Goal: Information Seeking & Learning: Compare options

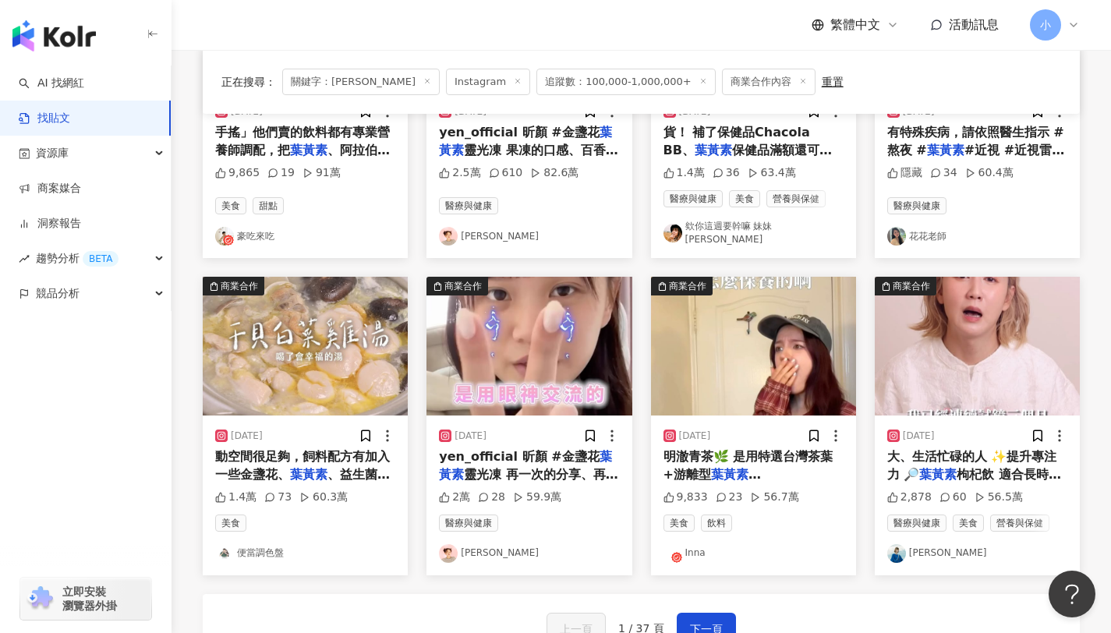
scroll to position [207, 0]
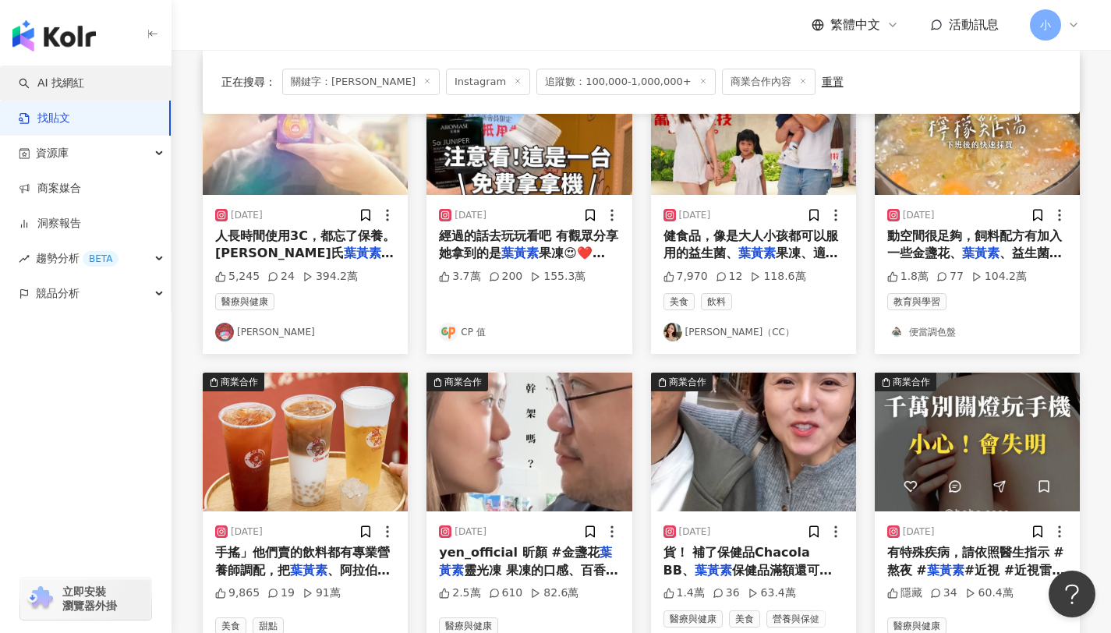
click at [84, 85] on link "AI 找網紅" at bounding box center [52, 84] width 66 height 16
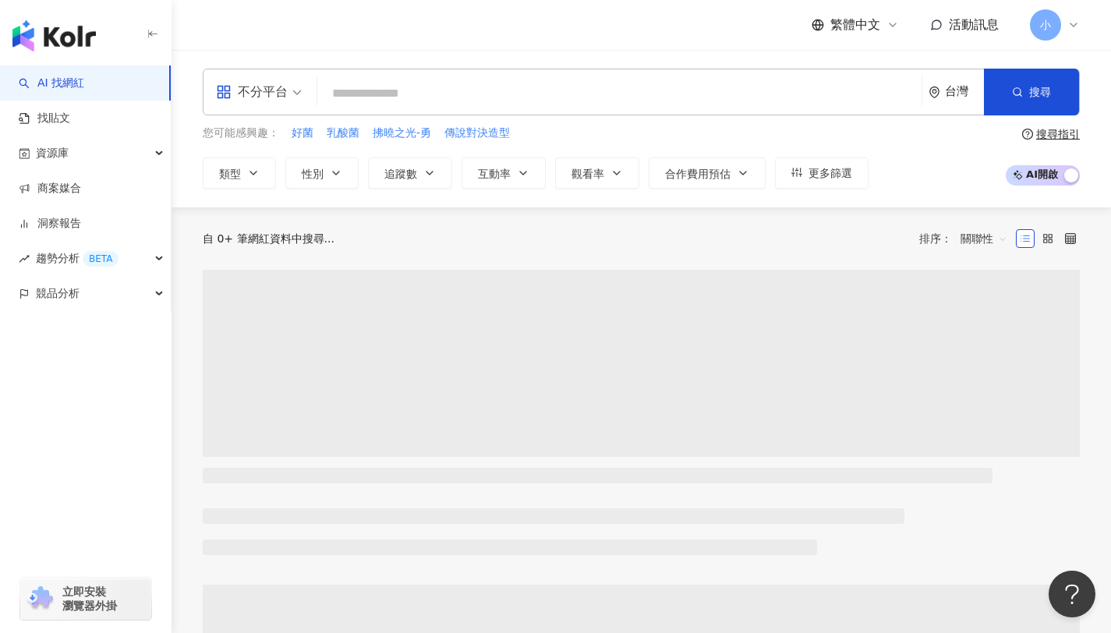
click at [259, 98] on div "不分平台" at bounding box center [252, 92] width 72 height 25
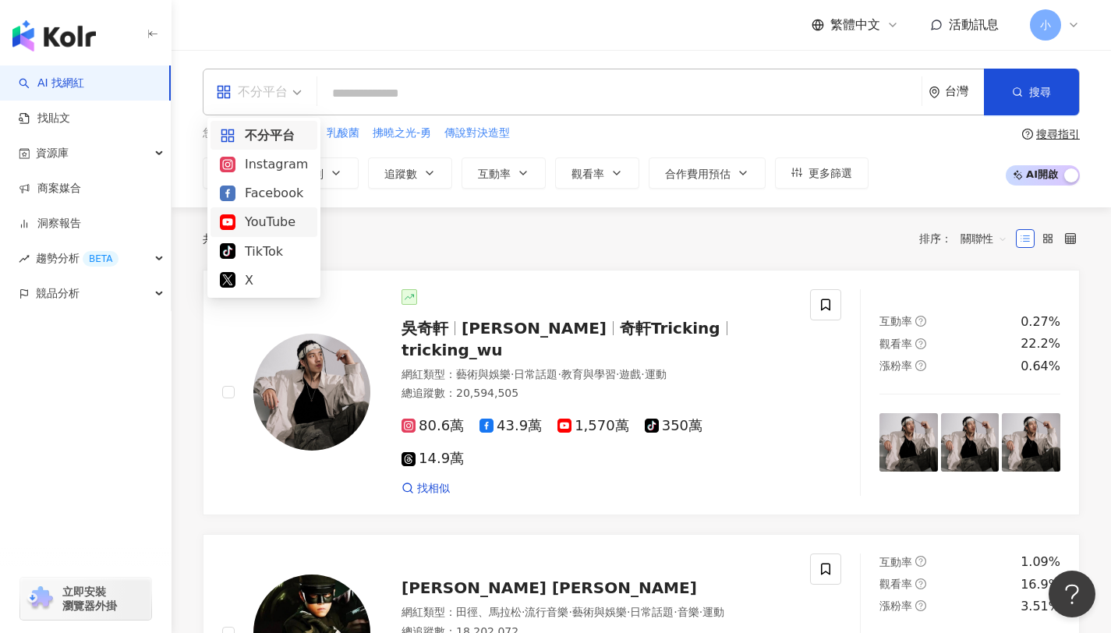
click at [278, 225] on div "YouTube" at bounding box center [264, 221] width 88 height 19
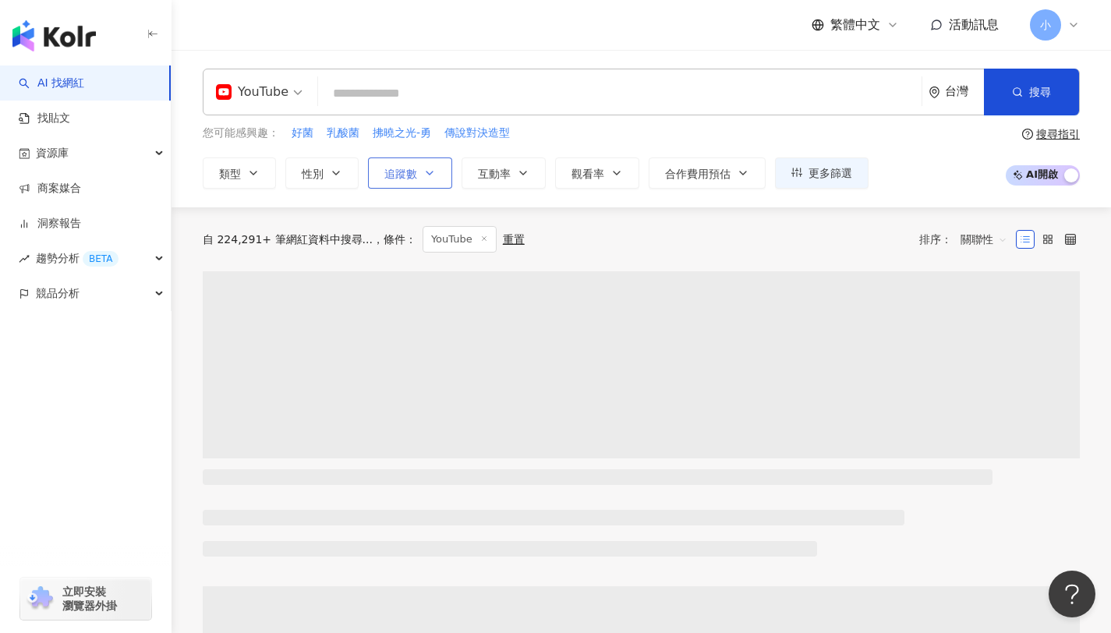
click at [410, 168] on span "追蹤數" at bounding box center [400, 174] width 33 height 12
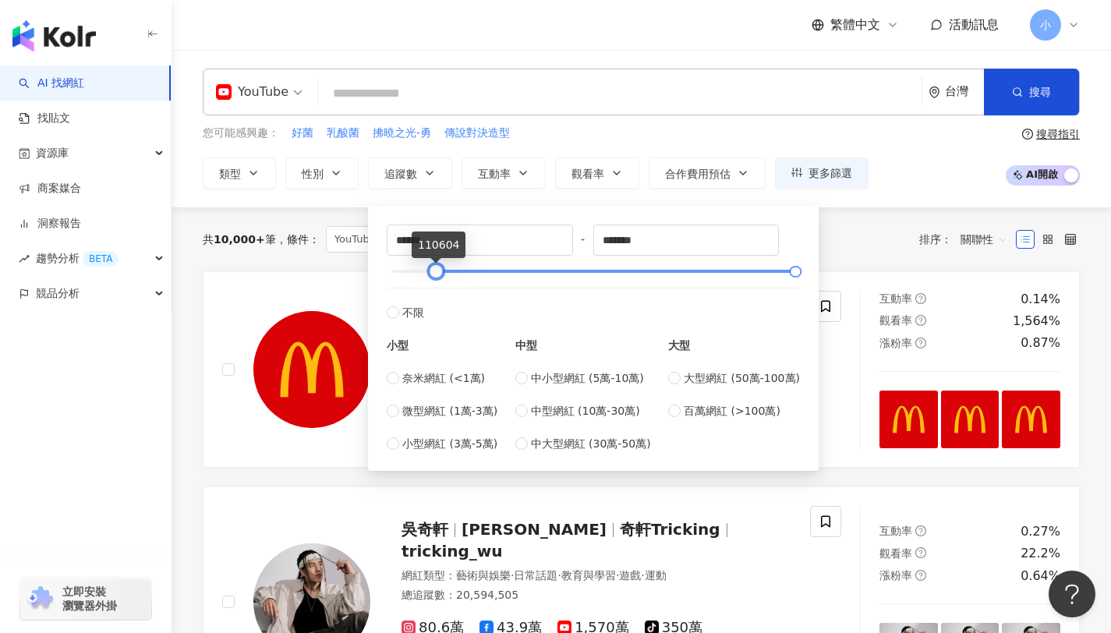
drag, startPoint x: 398, startPoint y: 268, endPoint x: 436, endPoint y: 271, distance: 38.3
click at [436, 271] on div at bounding box center [594, 271] width 405 height 9
click at [469, 239] on input "******" at bounding box center [480, 240] width 185 height 30
drag, startPoint x: 469, startPoint y: 241, endPoint x: 328, endPoint y: 241, distance: 141.9
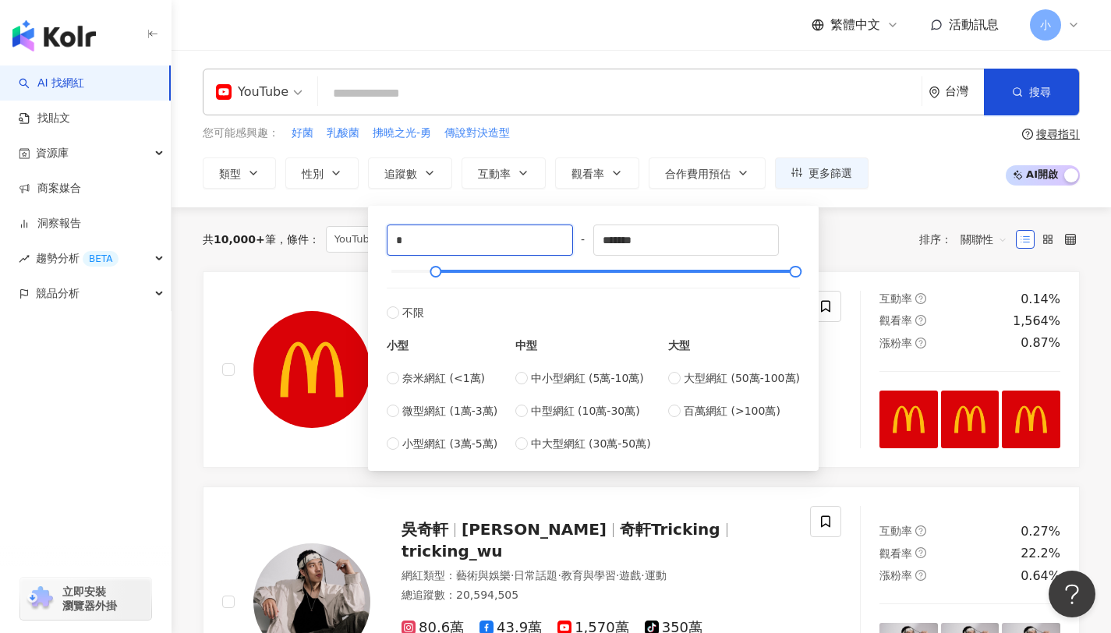
type input "*"
type input "******"
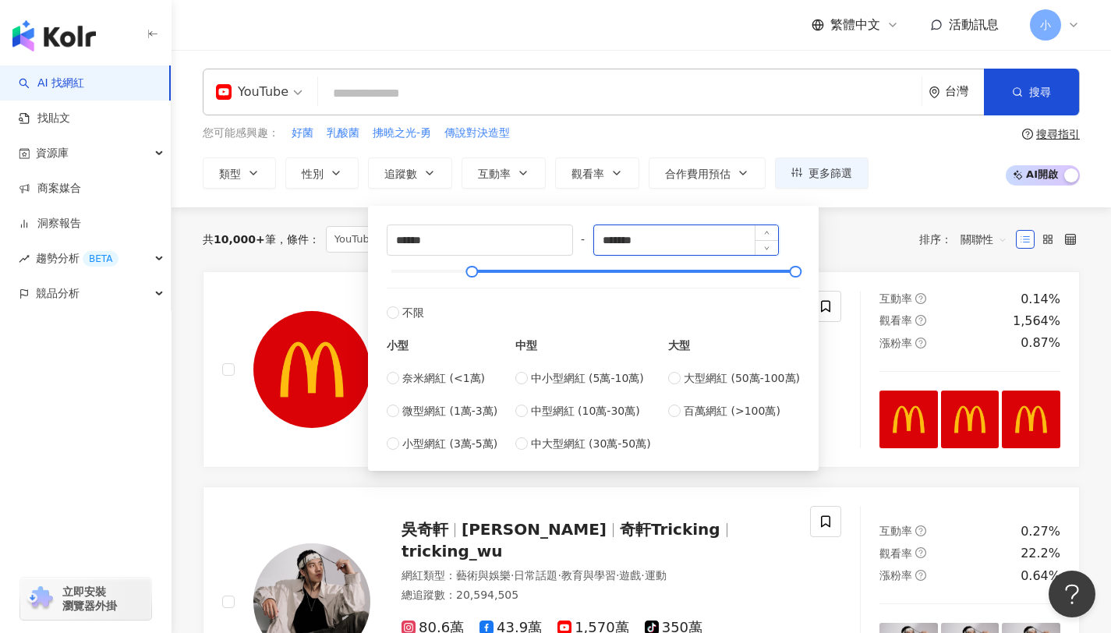
click at [629, 244] on input "*******" at bounding box center [686, 240] width 185 height 30
drag, startPoint x: 658, startPoint y: 242, endPoint x: 569, endPoint y: 243, distance: 88.9
click at [569, 243] on div "****** - ******* 不限 小型 奈米網紅 (<1萬) 微型網紅 (1萬-3萬) 小型網紅 (3萬-5萬) 中型 中小型網紅 (5萬-10萬) 中…" at bounding box center [593, 339] width 413 height 228
click at [884, 250] on div "共 10,000+ 筆 條件 ： YouTube 重置 排序： 關聯性" at bounding box center [641, 239] width 877 height 27
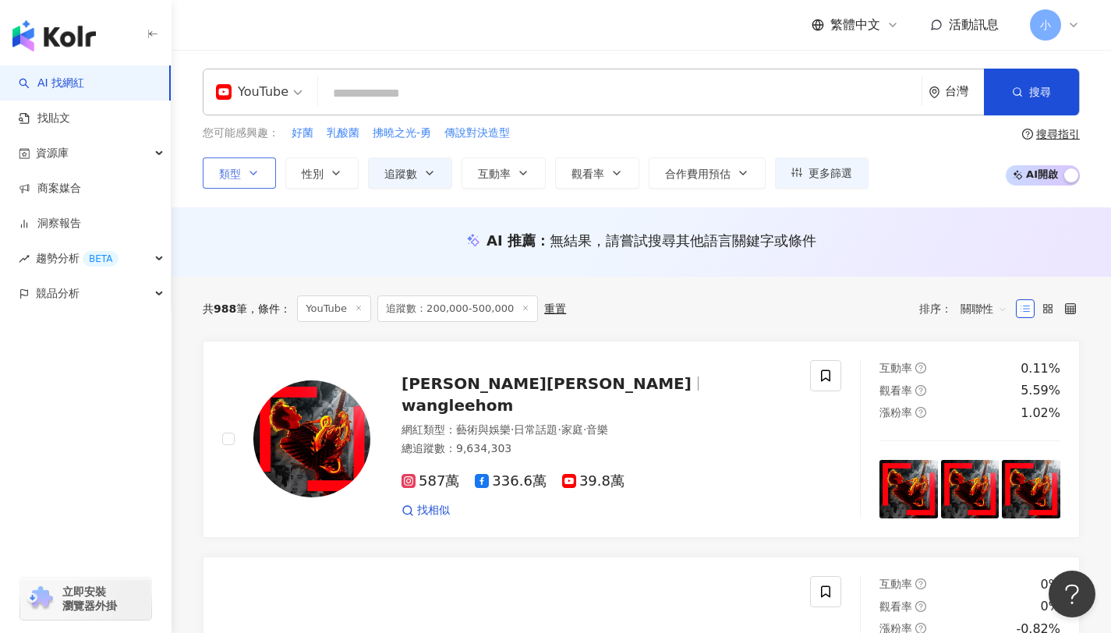
click at [237, 176] on span "類型" at bounding box center [230, 174] width 22 height 12
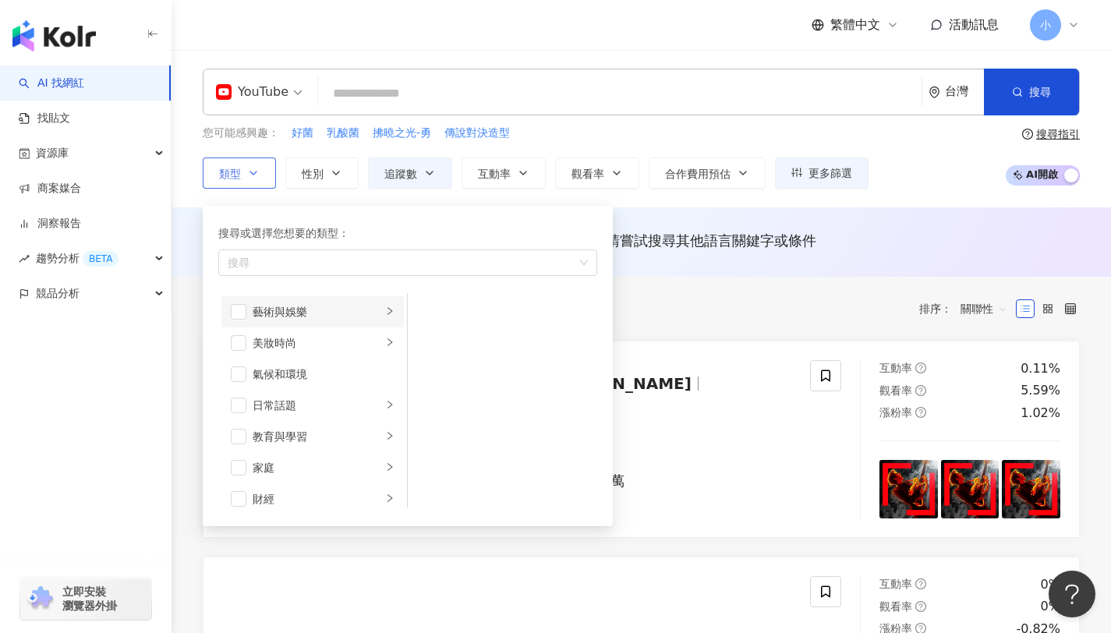
click at [366, 313] on div "藝術與娛樂" at bounding box center [317, 311] width 129 height 17
click at [370, 415] on li "日常話題" at bounding box center [312, 405] width 182 height 31
click at [243, 408] on span "button" at bounding box center [239, 406] width 16 height 16
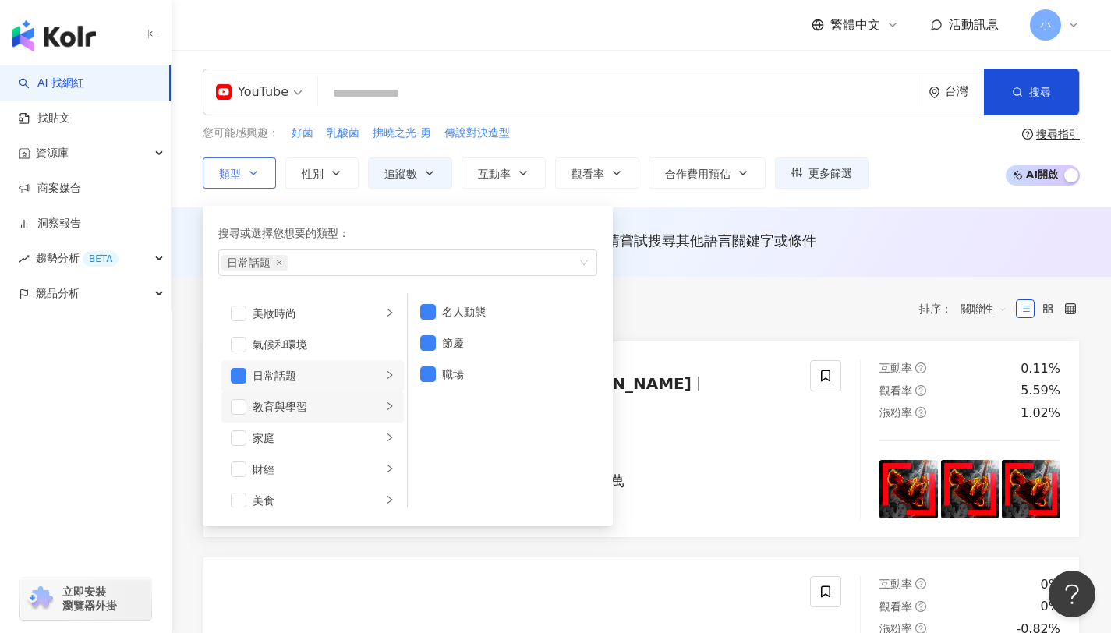
scroll to position [50, 0]
click at [235, 385] on span "button" at bounding box center [239, 387] width 16 height 16
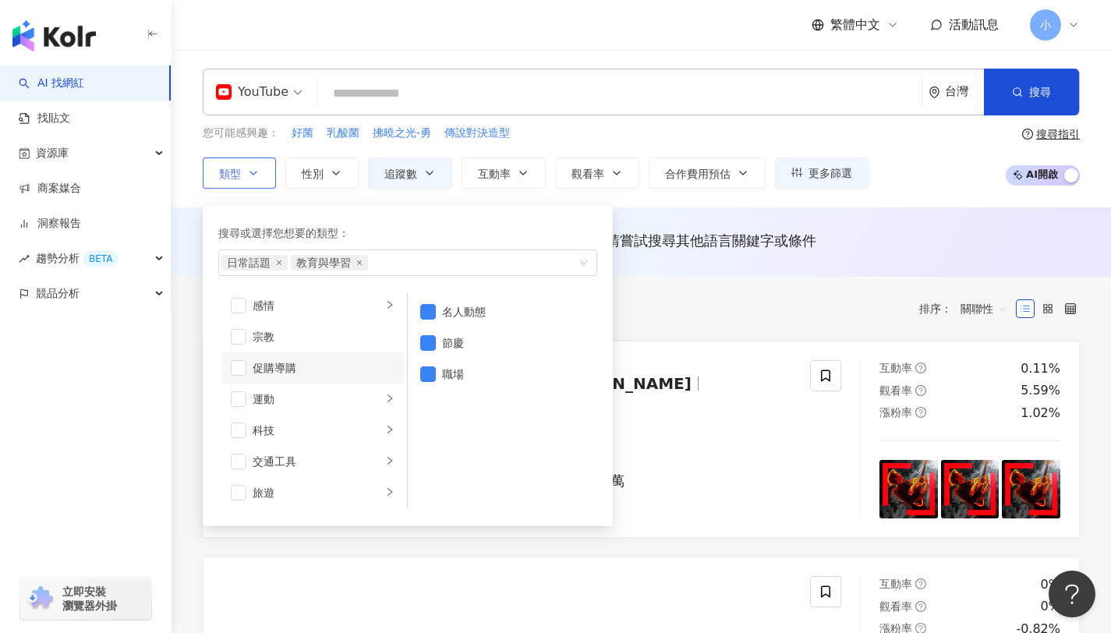
scroll to position [540, 0]
click at [368, 368] on div "運動" at bounding box center [317, 364] width 129 height 17
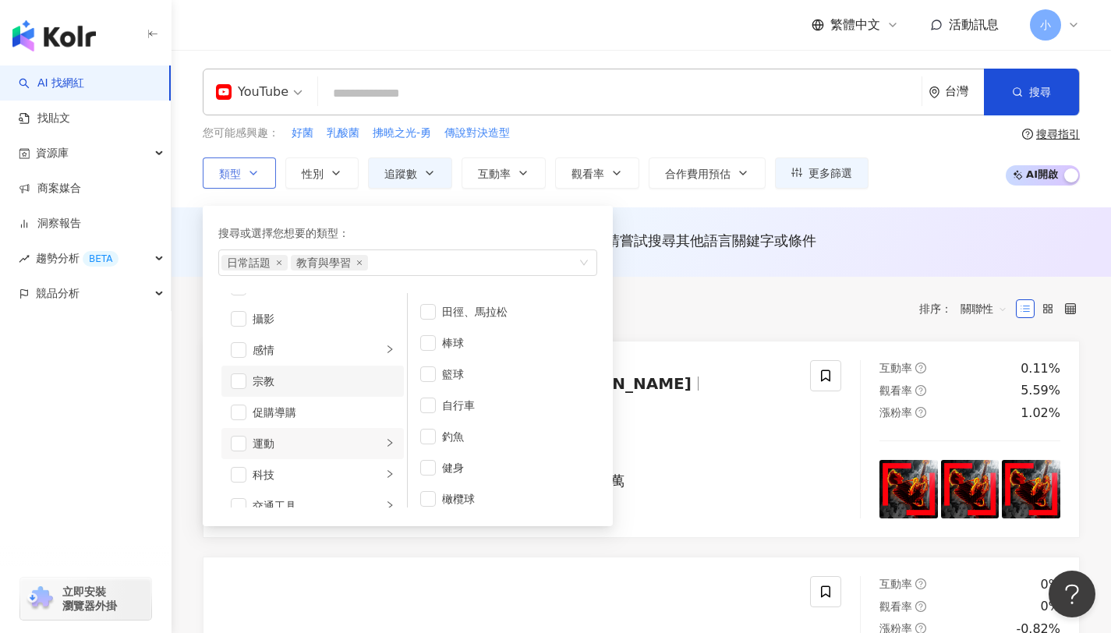
scroll to position [438, 0]
click at [246, 435] on li "促購導購" at bounding box center [312, 435] width 182 height 31
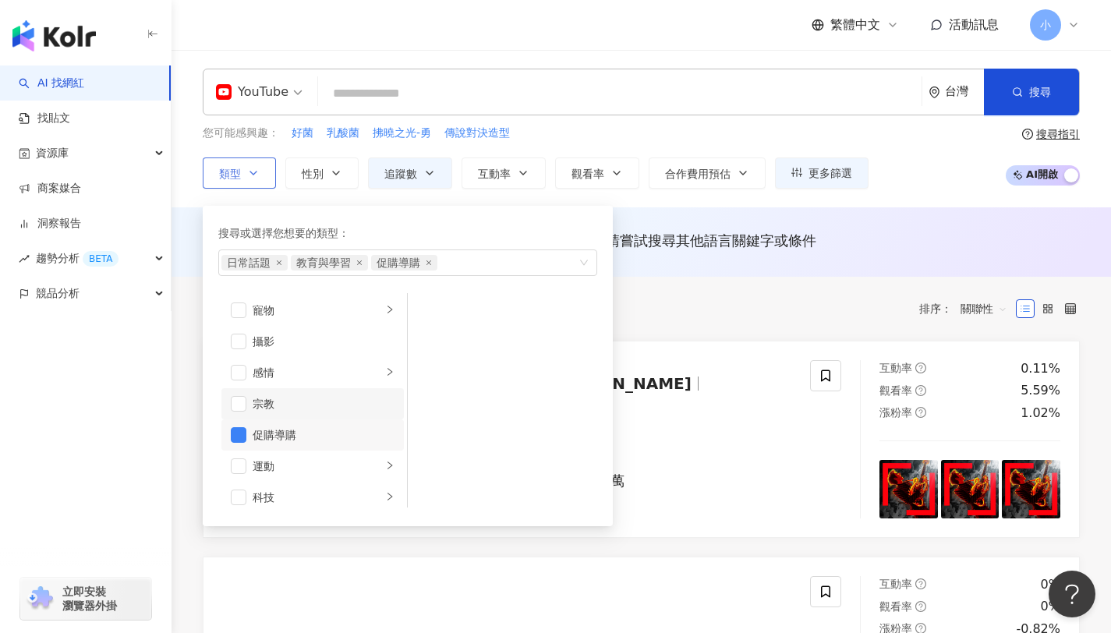
scroll to position [405, 0]
click at [385, 316] on icon "right" at bounding box center [389, 311] width 9 height 9
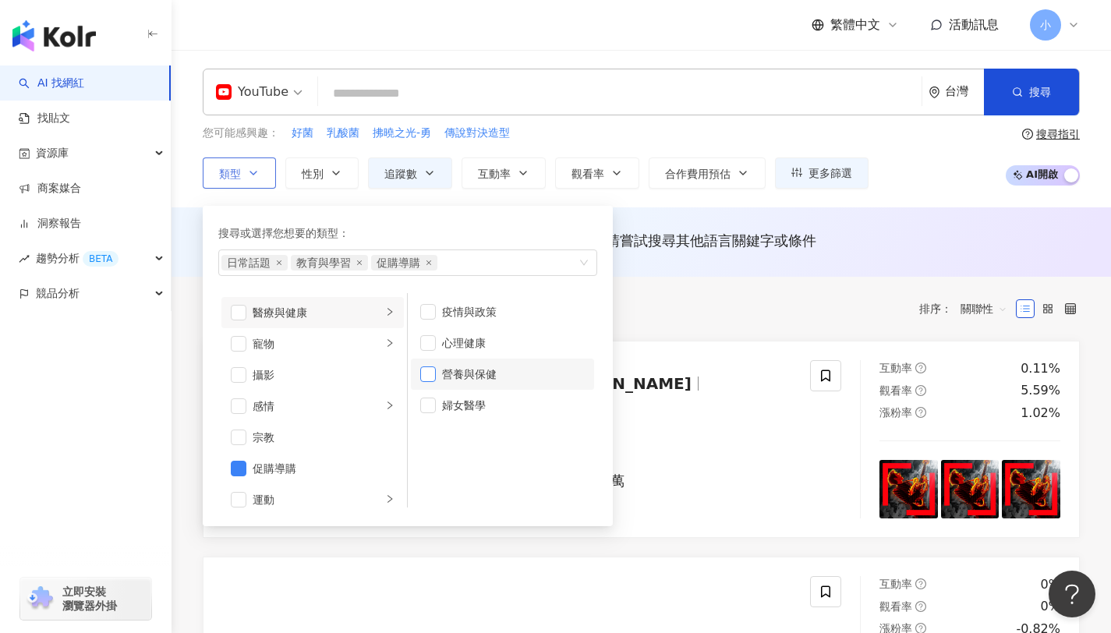
click at [434, 374] on span "button" at bounding box center [428, 375] width 16 height 16
click at [686, 289] on div "共 988 筆 條件 ： YouTube 追蹤數：200,000-500,000 重置 排序： 關聯性" at bounding box center [641, 309] width 877 height 64
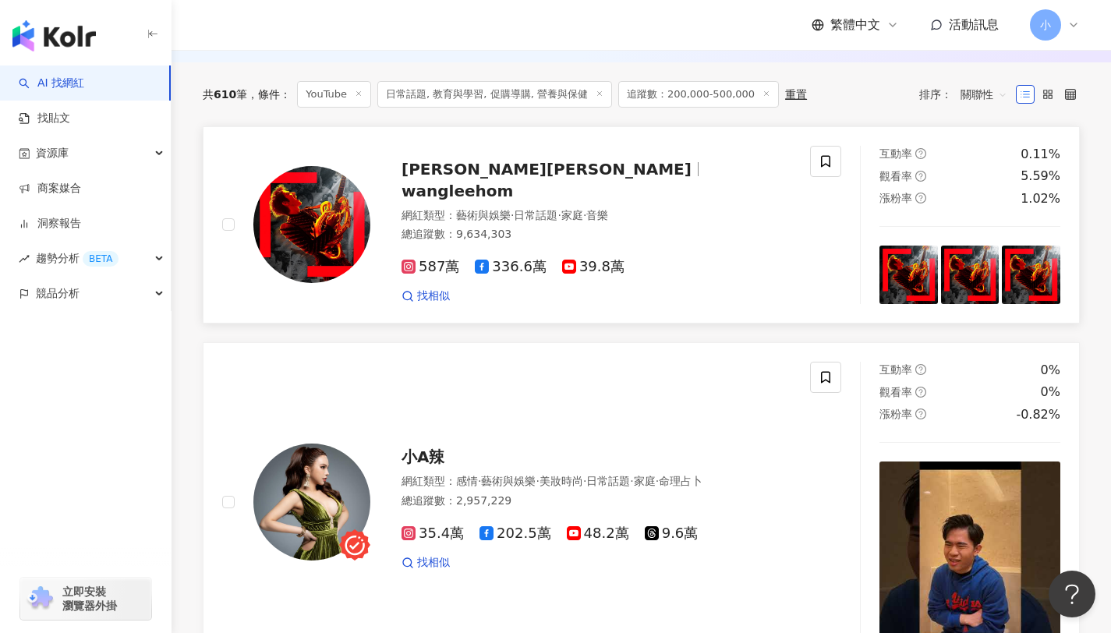
scroll to position [34, 0]
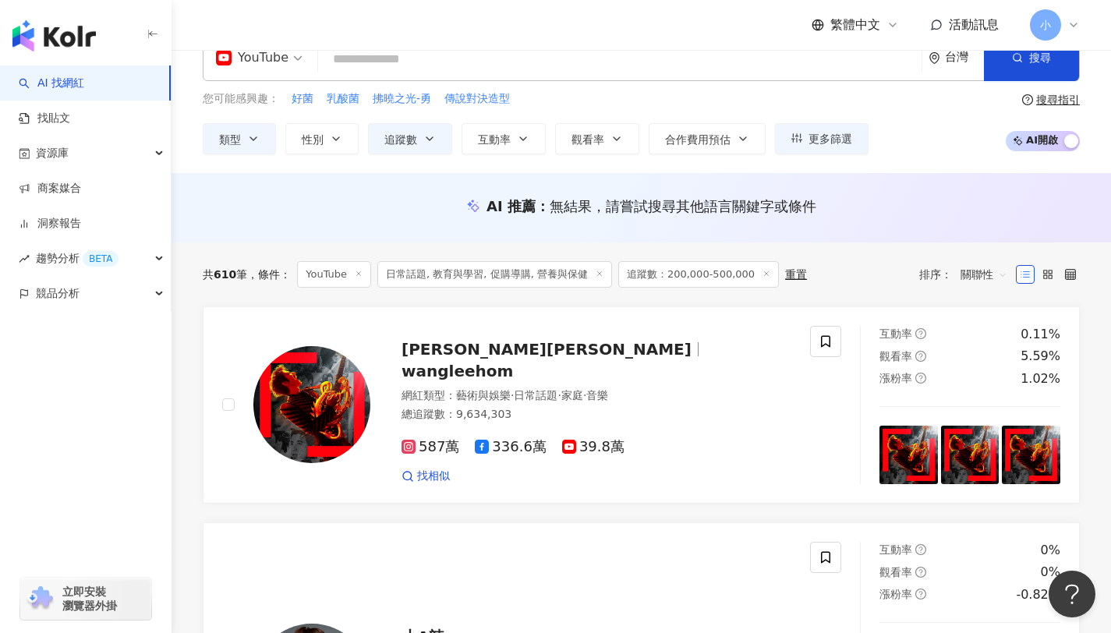
click at [551, 275] on span "日常話題, 教育與學習, 促購導購, 營養與保健" at bounding box center [494, 274] width 235 height 27
click at [547, 278] on span "日常話題, 教育與學習, 促購導購, 營養與保健" at bounding box center [494, 274] width 235 height 27
click at [253, 146] on button "類型" at bounding box center [239, 138] width 73 height 31
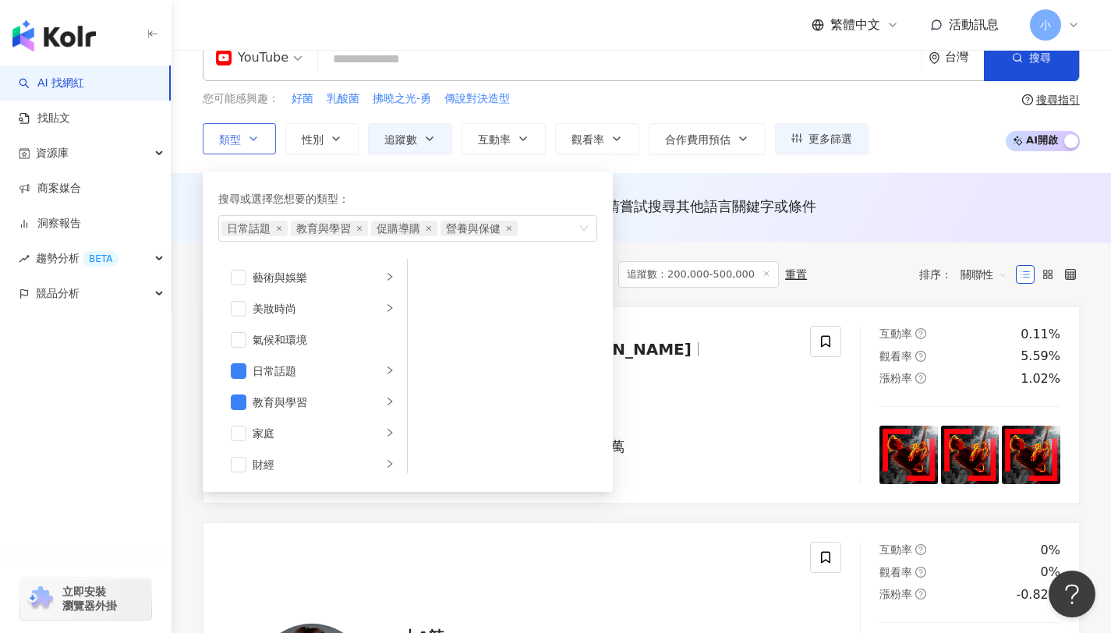
scroll to position [540, 0]
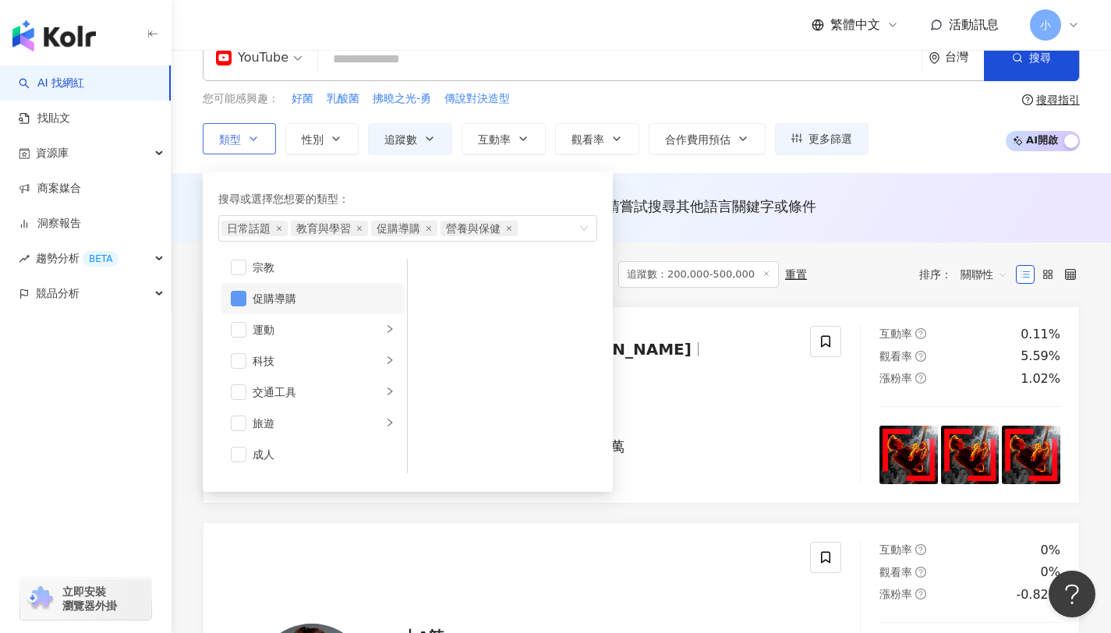
click at [244, 292] on span "button" at bounding box center [239, 299] width 16 height 16
click at [855, 229] on div "AI 推薦 ： 無結果，請嘗試搜尋其他語言關鍵字或條件" at bounding box center [642, 207] width 940 height 69
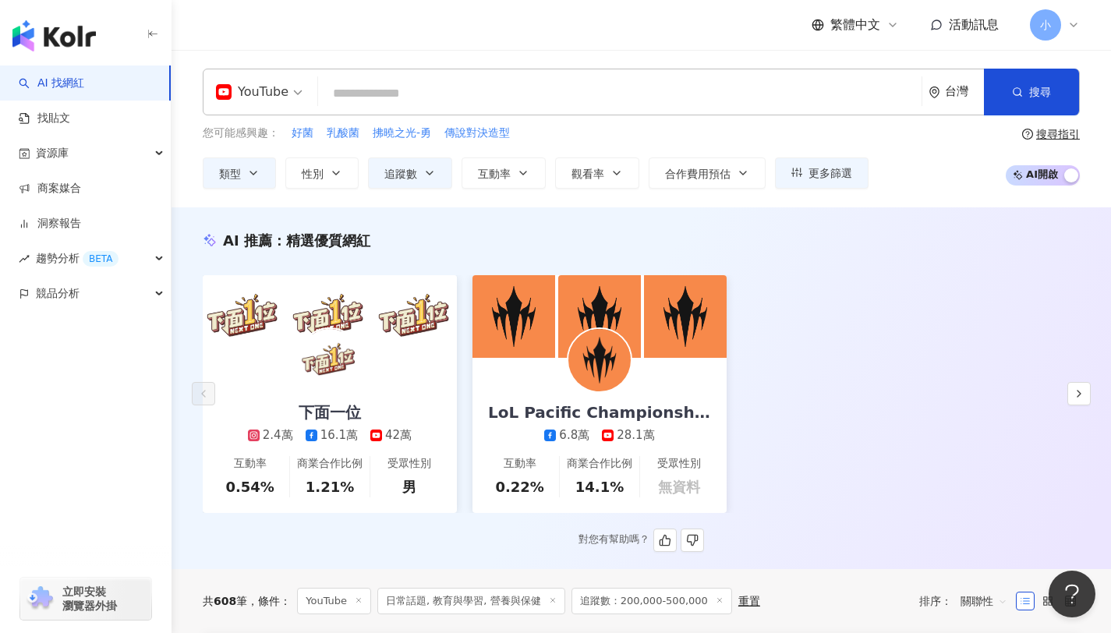
scroll to position [162, 0]
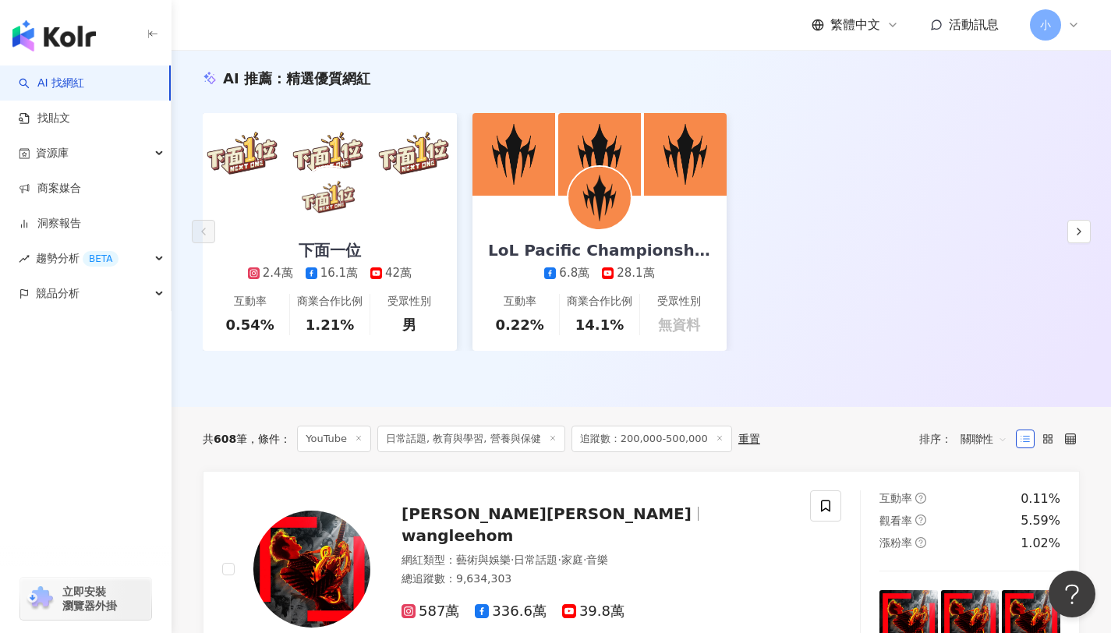
click at [992, 437] on span "關聯性" at bounding box center [984, 439] width 47 height 25
click at [987, 579] on div "觀看率" at bounding box center [984, 577] width 39 height 17
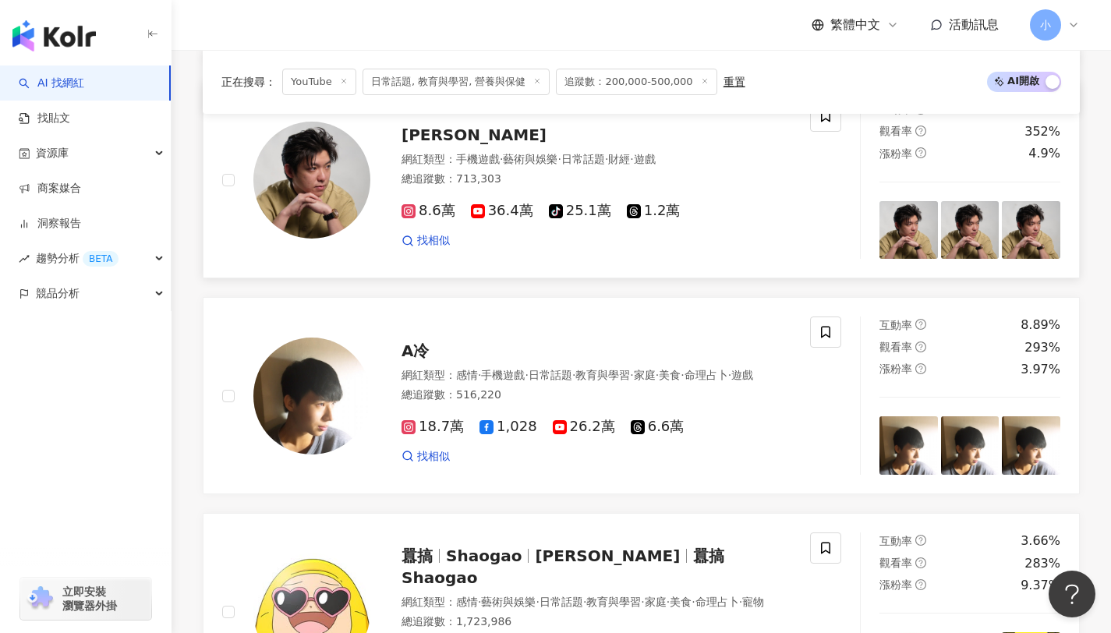
scroll to position [778, 0]
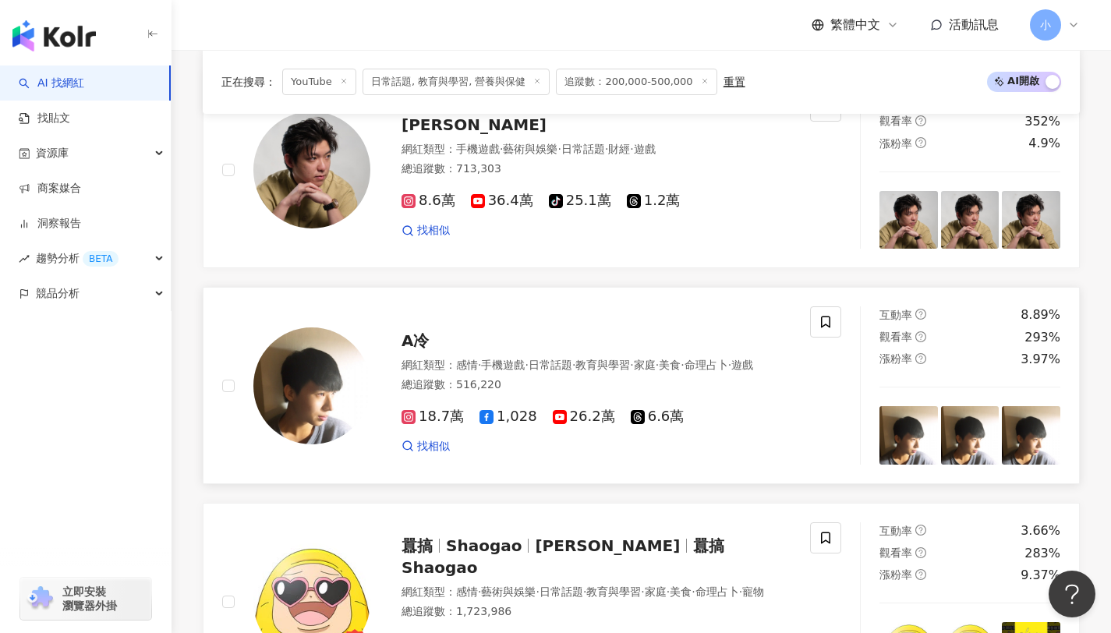
click at [359, 376] on img at bounding box center [311, 386] width 117 height 117
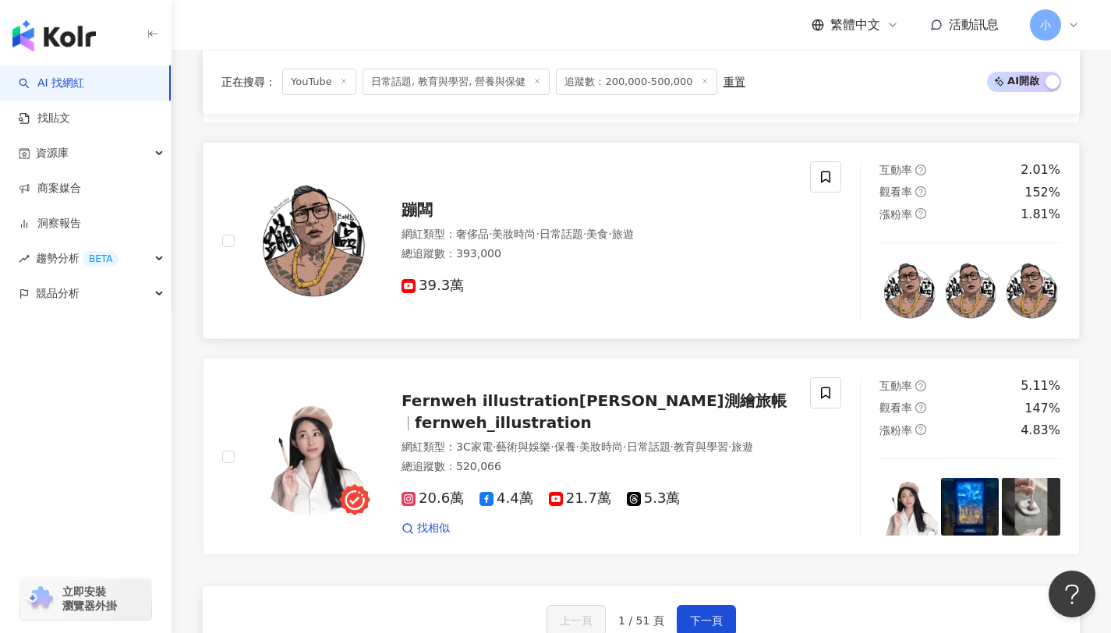
scroll to position [2872, 0]
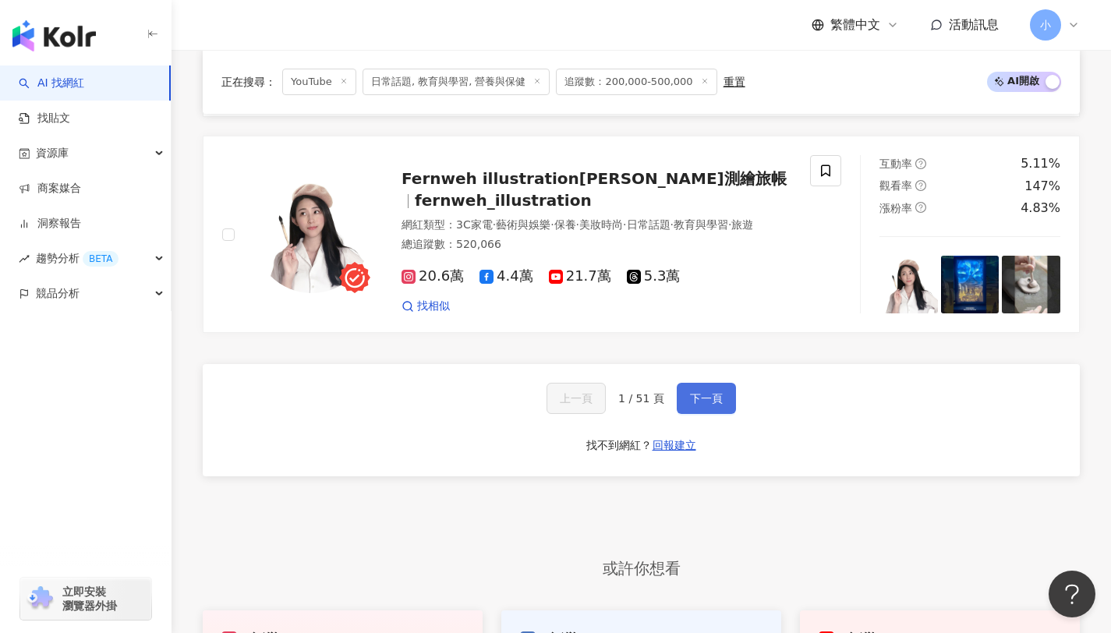
click at [689, 405] on button "下一頁" at bounding box center [706, 398] width 59 height 31
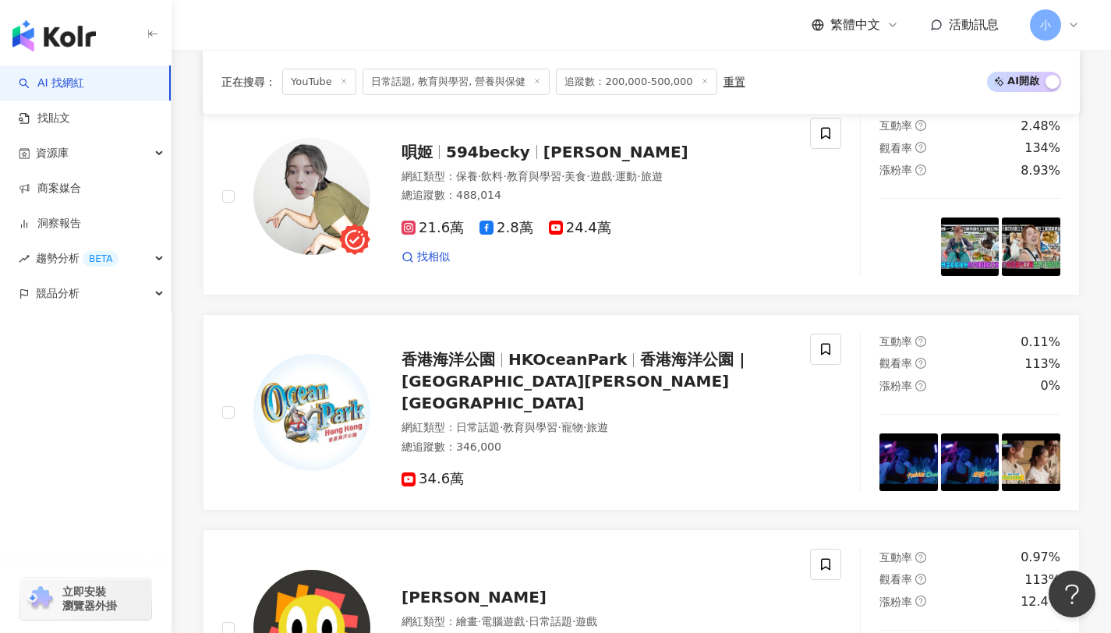
scroll to position [2894, 0]
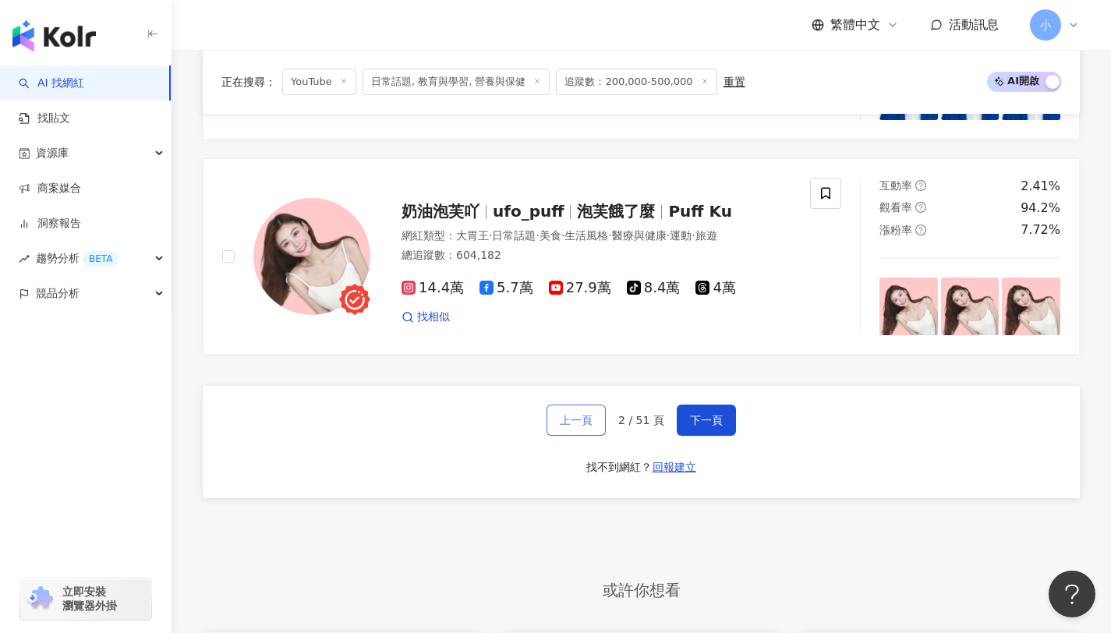
click at [579, 414] on span "上一頁" at bounding box center [576, 420] width 33 height 12
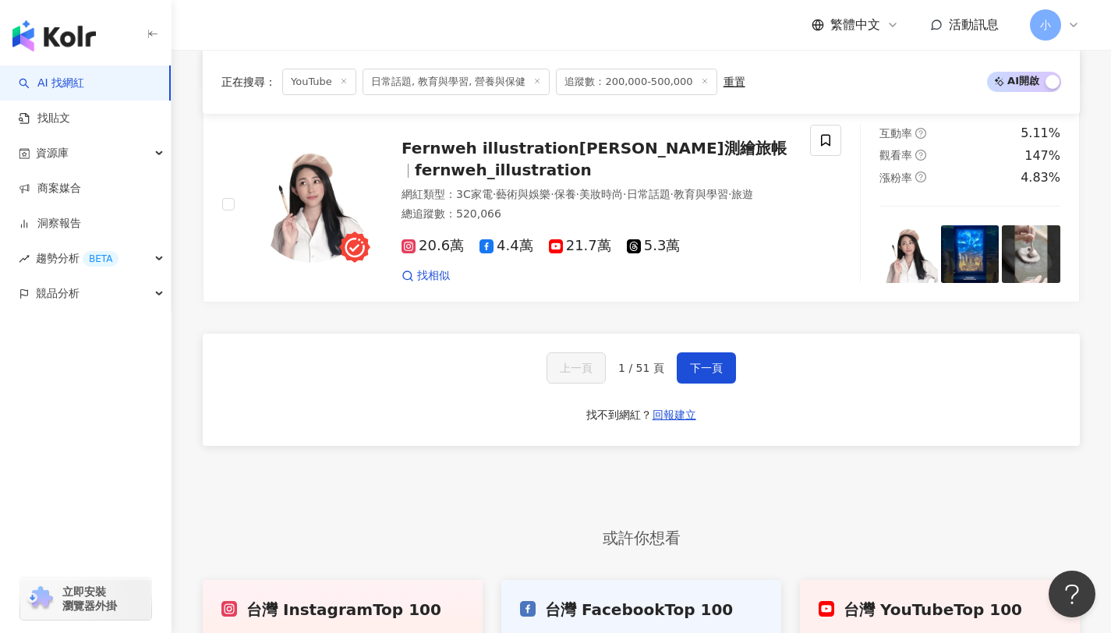
scroll to position [2883, 0]
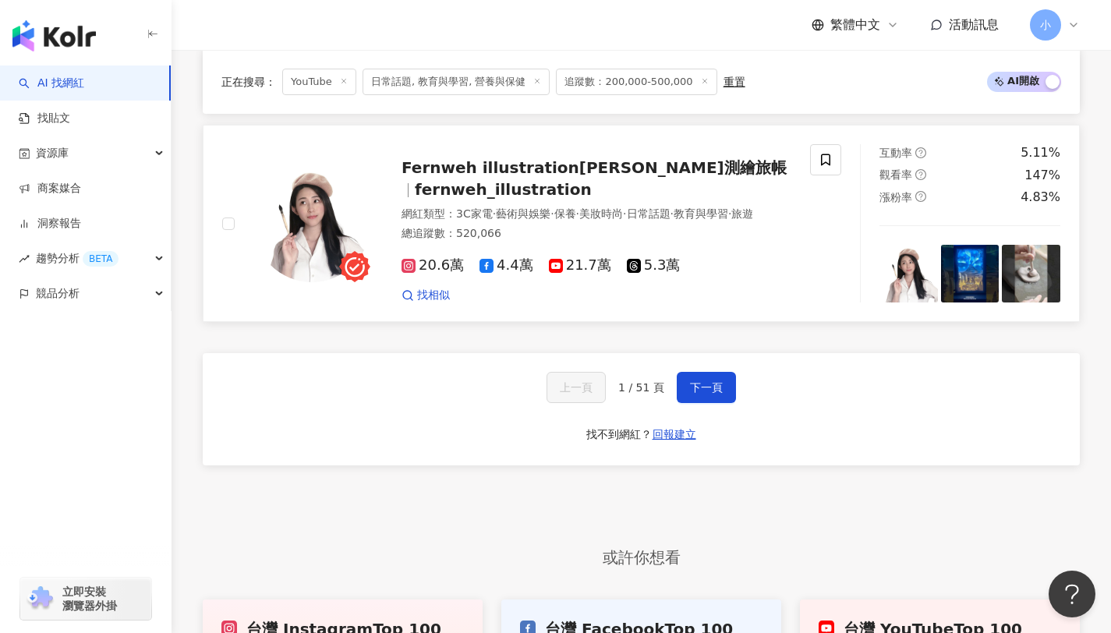
click at [452, 190] on span "fernweh_illustration" at bounding box center [503, 189] width 177 height 19
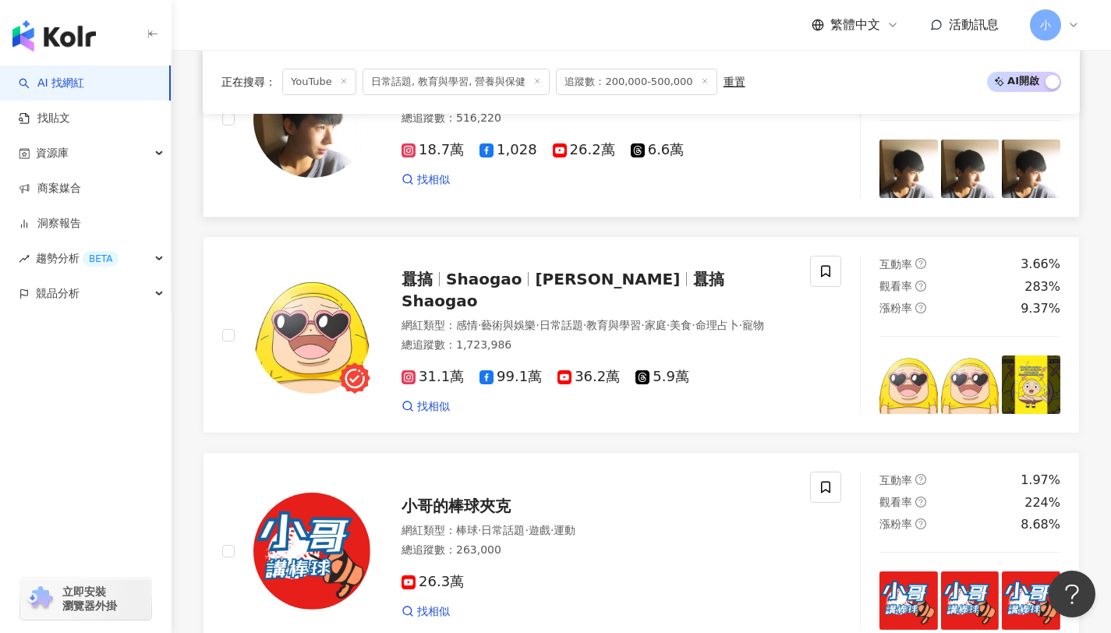
scroll to position [802, 0]
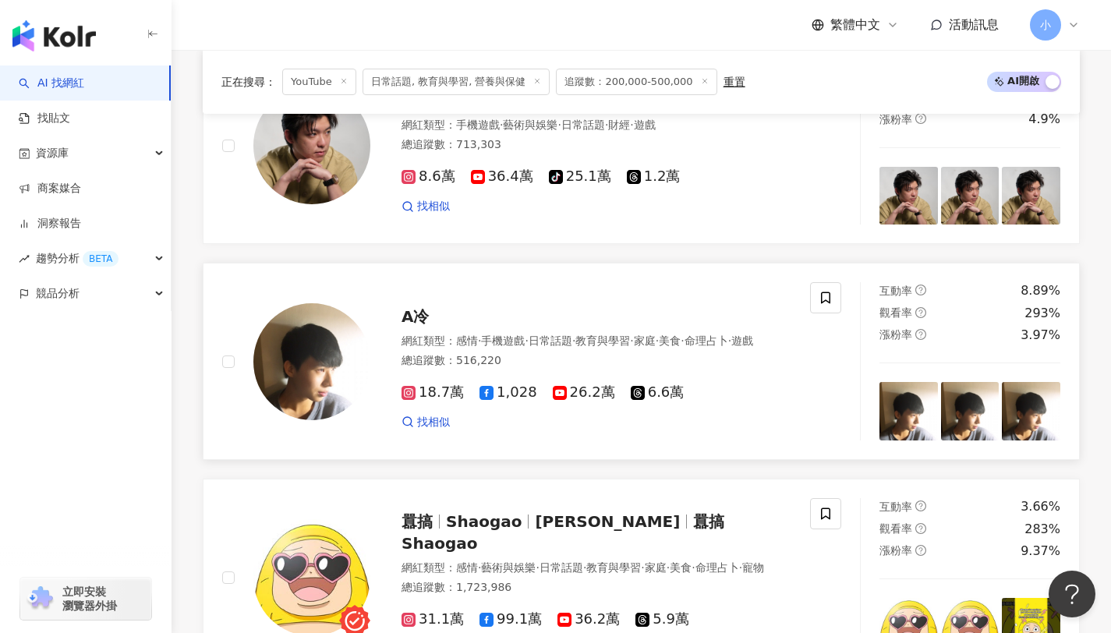
click at [293, 344] on img at bounding box center [311, 361] width 117 height 117
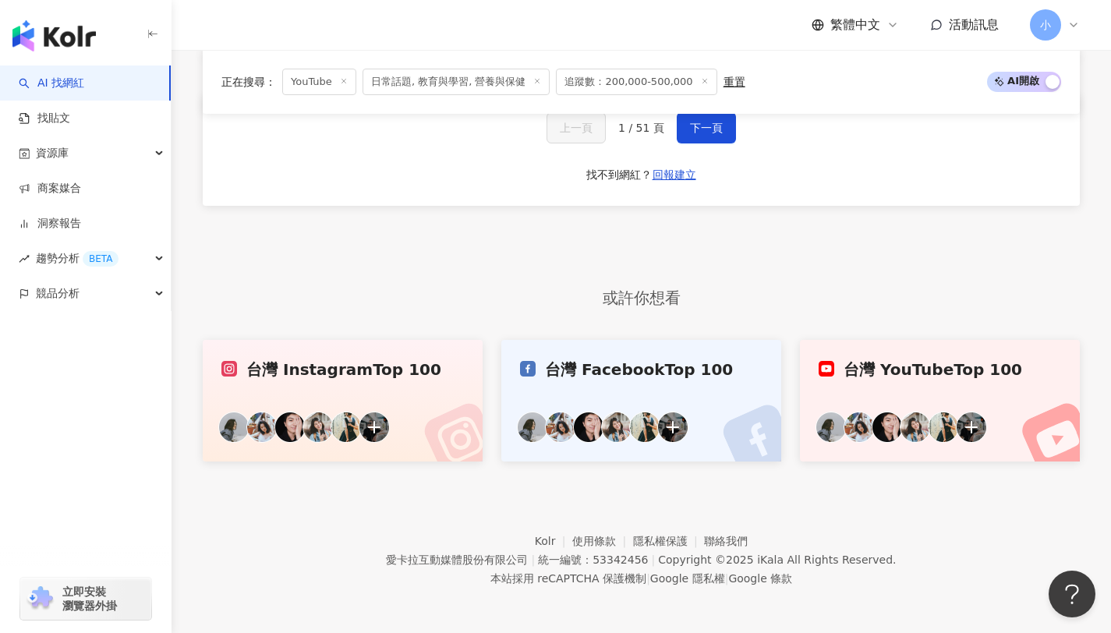
scroll to position [2980, 0]
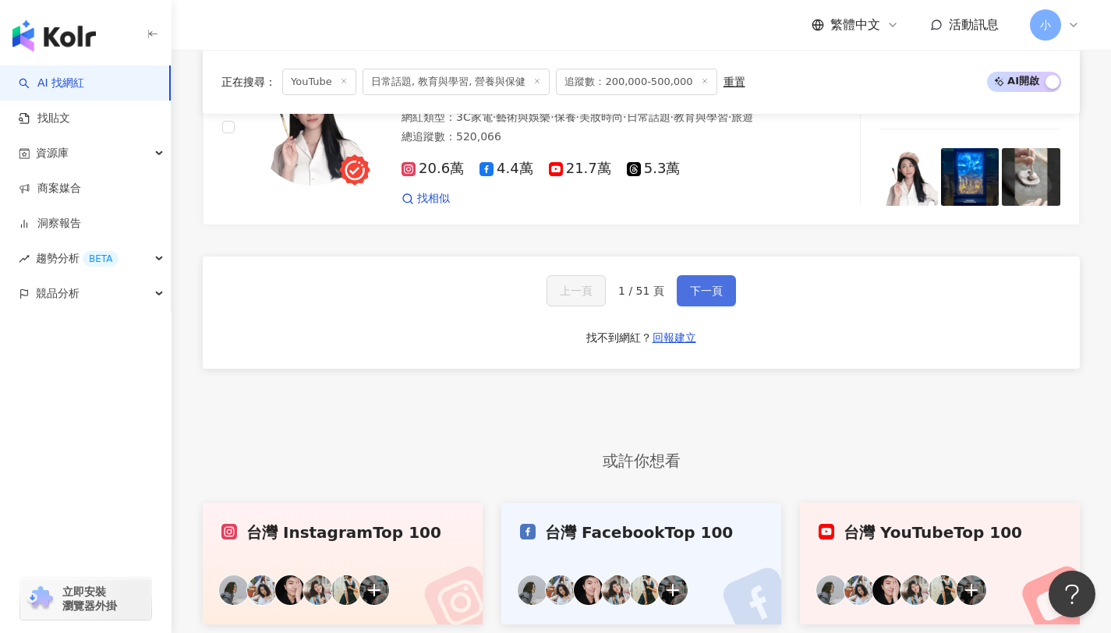
click at [690, 291] on span "下一頁" at bounding box center [706, 291] width 33 height 12
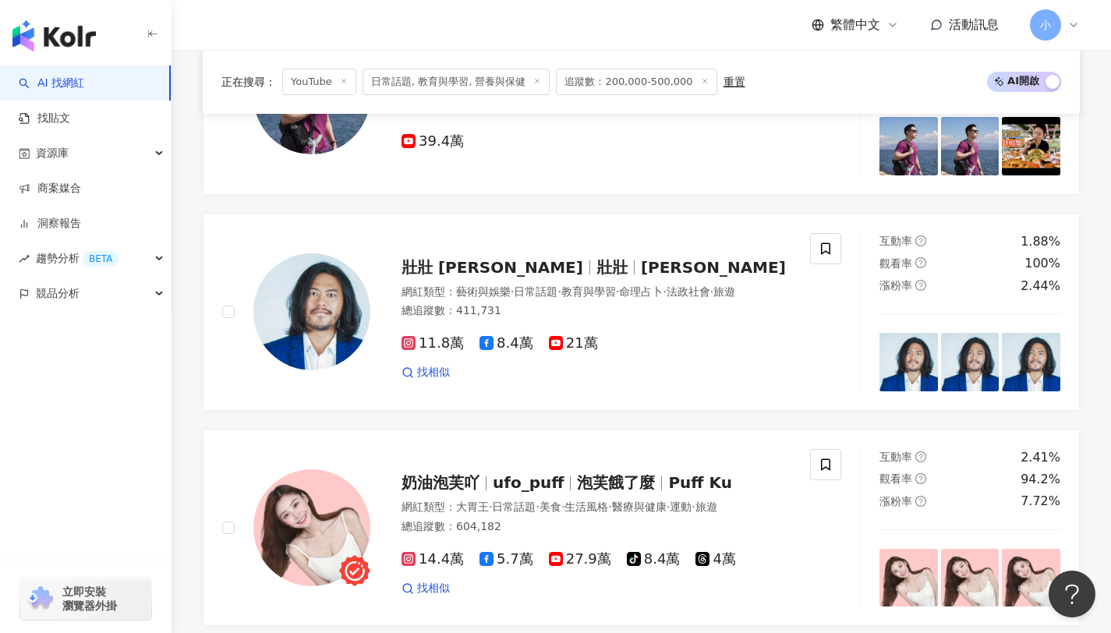
scroll to position [2679, 0]
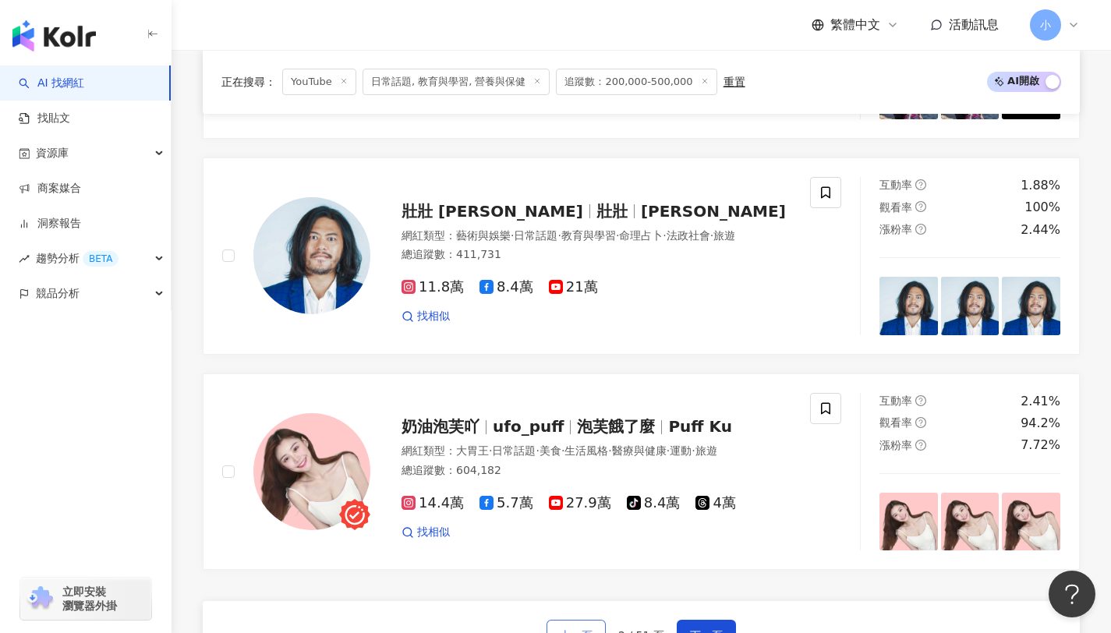
click at [551, 620] on button "上一頁" at bounding box center [576, 635] width 59 height 31
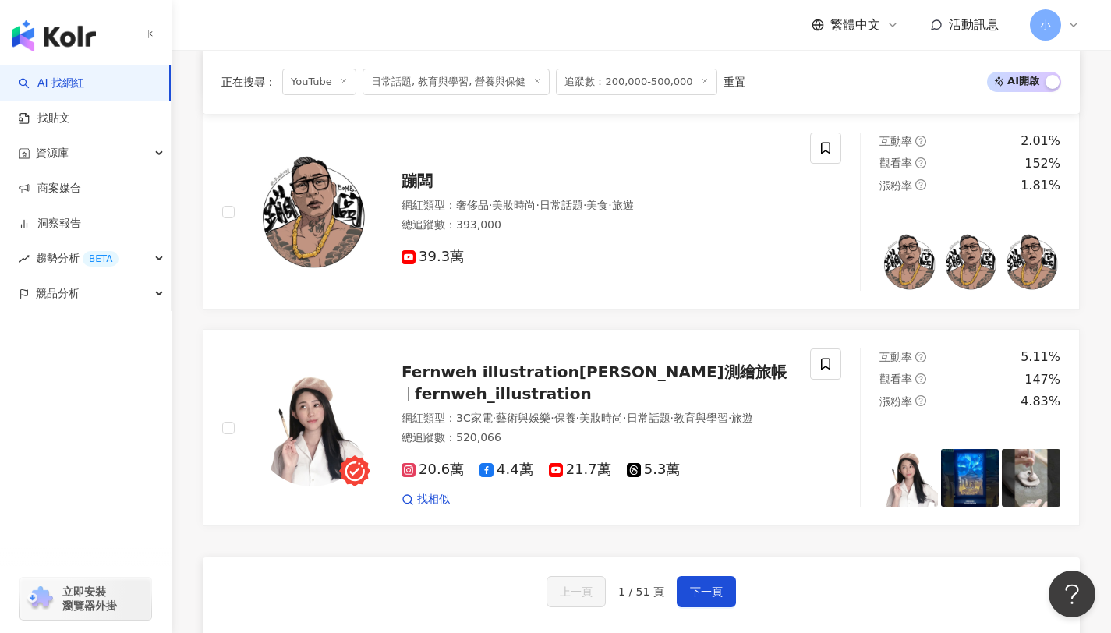
scroll to position [2767, 0]
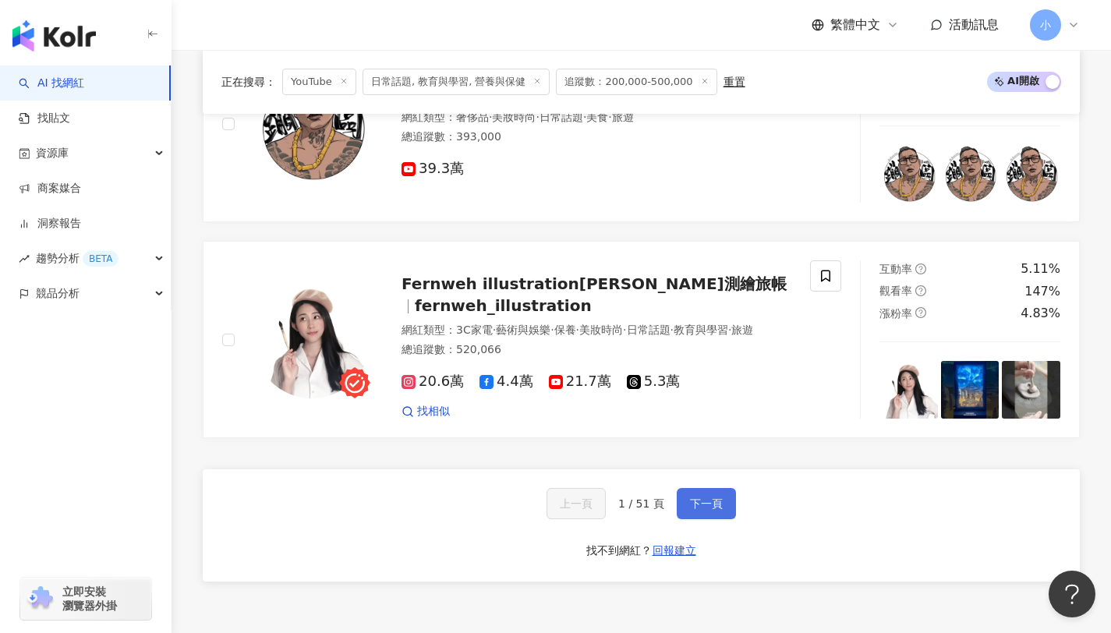
click at [716, 505] on span "下一頁" at bounding box center [706, 504] width 33 height 12
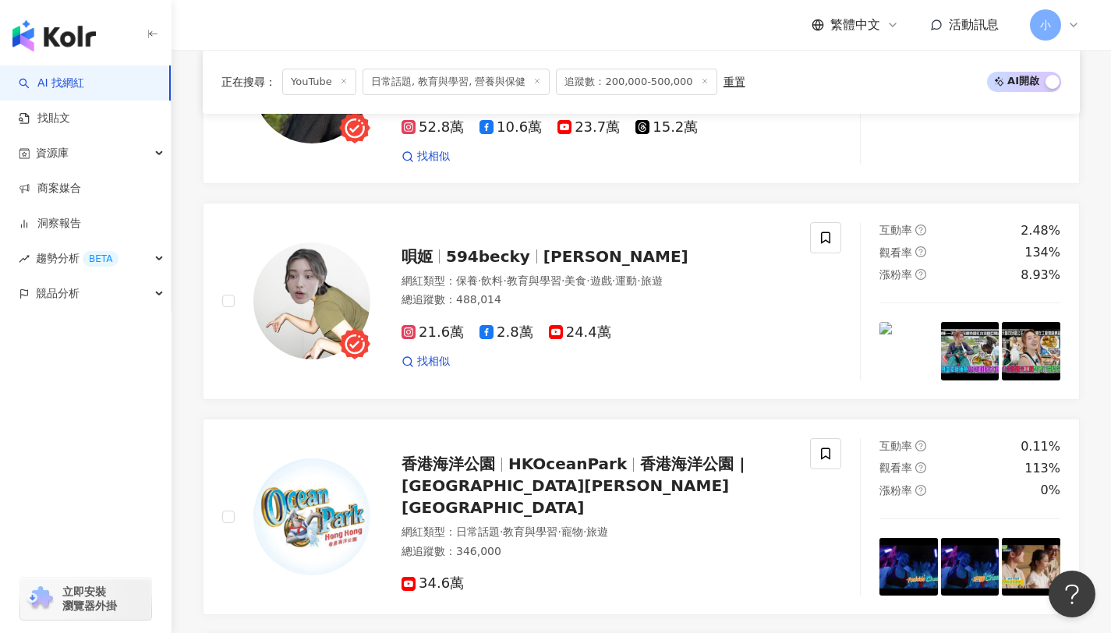
scroll to position [2789, 0]
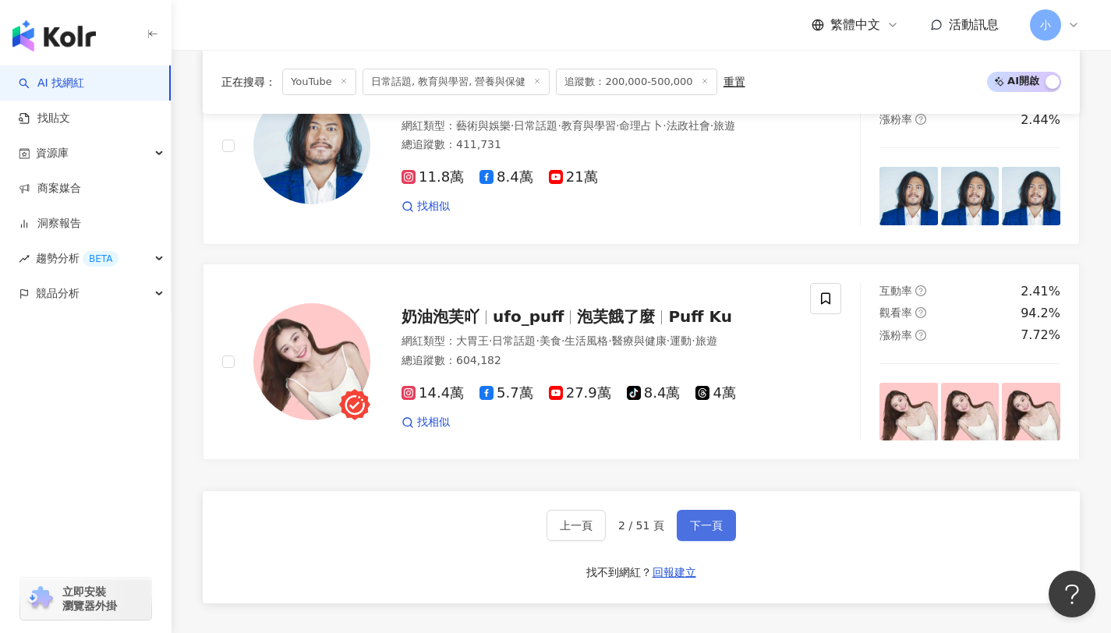
click at [714, 519] on span "下一頁" at bounding box center [706, 525] width 33 height 12
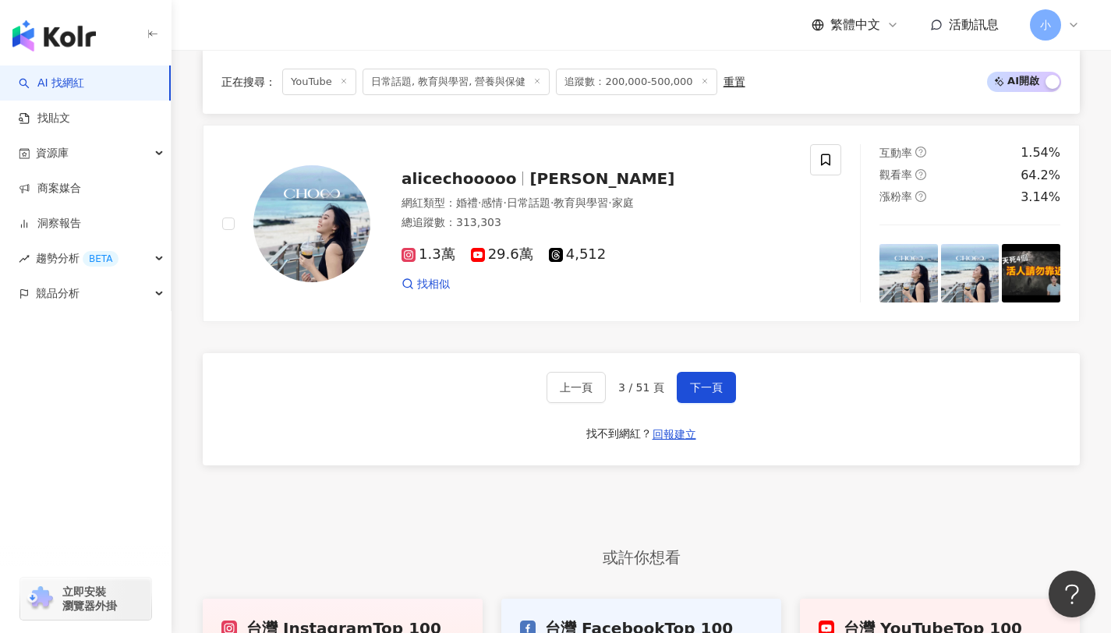
scroll to position [2964, 0]
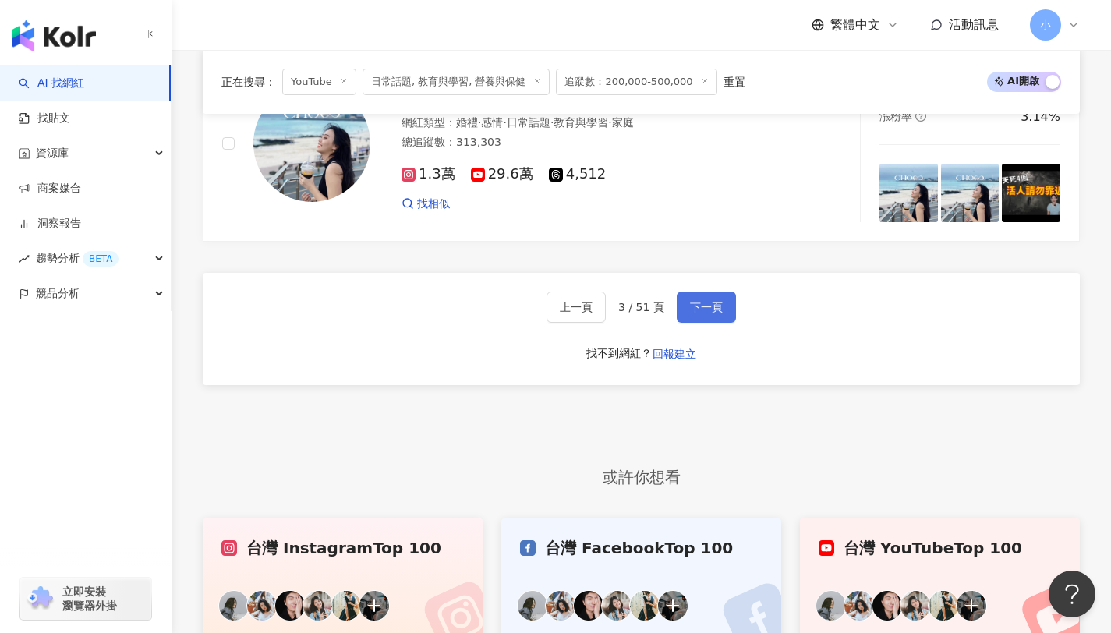
click at [711, 310] on span "下一頁" at bounding box center [706, 307] width 33 height 12
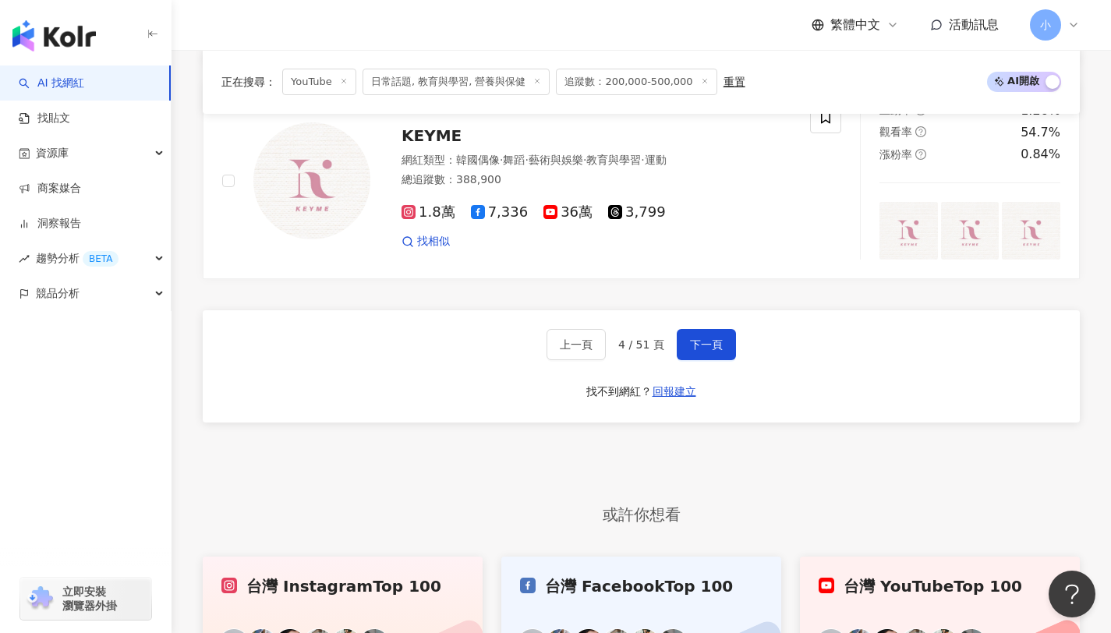
click at [341, 83] on icon at bounding box center [344, 81] width 8 height 8
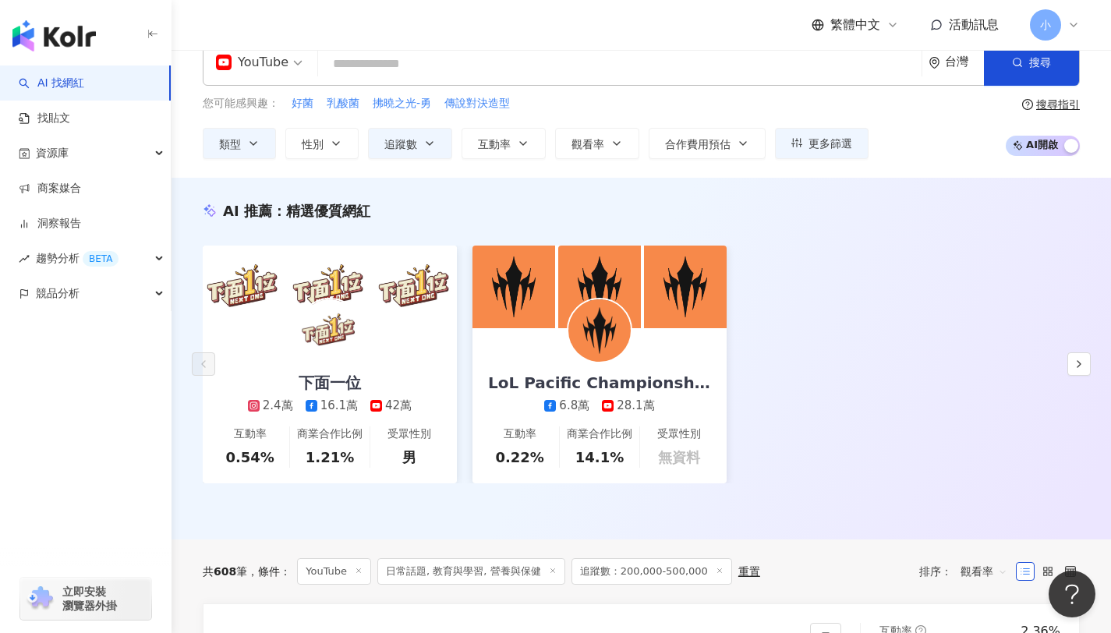
scroll to position [0, 0]
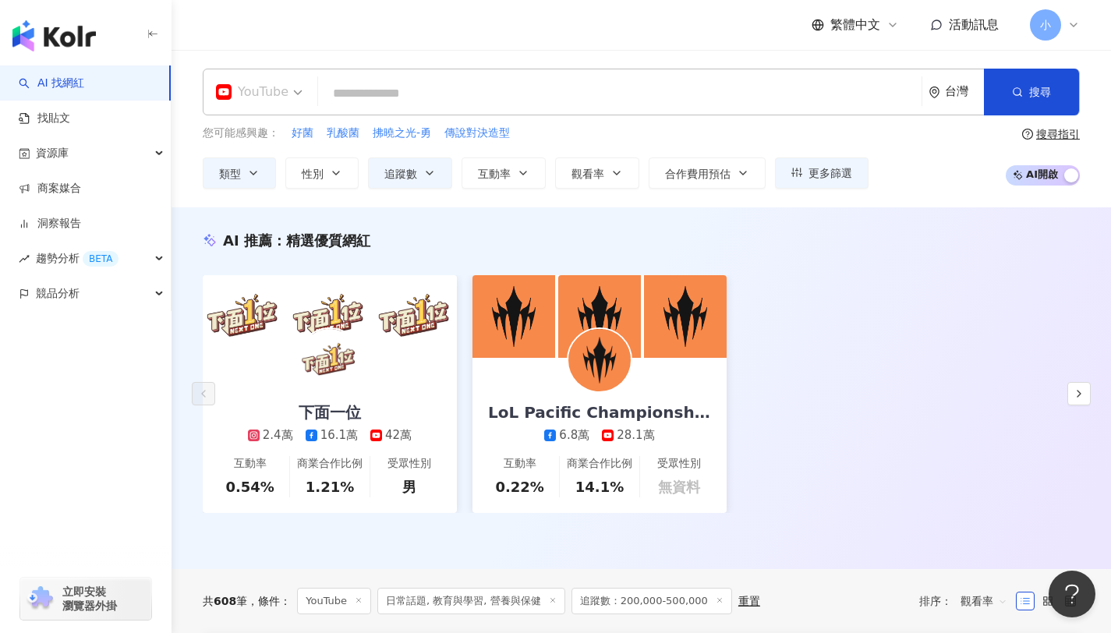
click at [292, 97] on span "YouTube" at bounding box center [259, 92] width 87 height 25
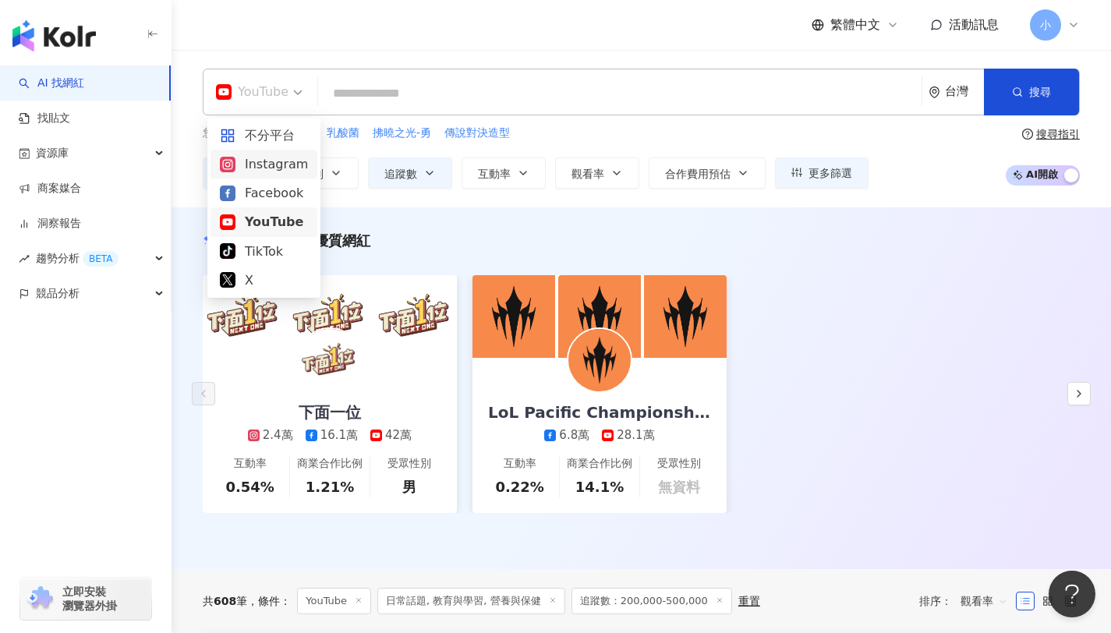
click at [276, 165] on div "Instagram" at bounding box center [264, 163] width 88 height 19
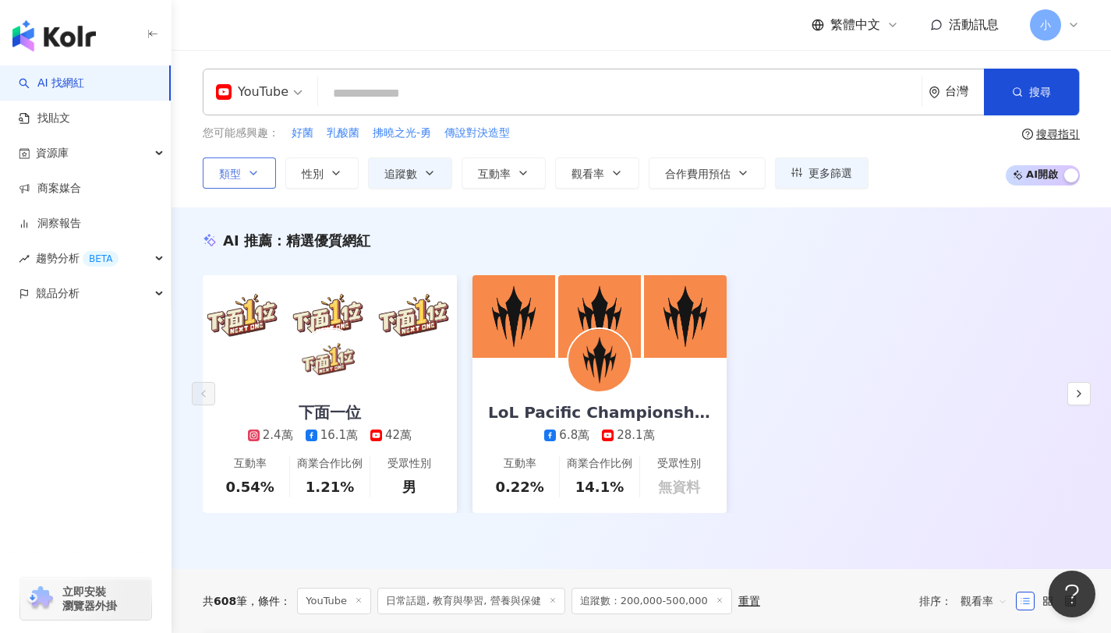
click at [256, 172] on icon "button" at bounding box center [253, 173] width 12 height 12
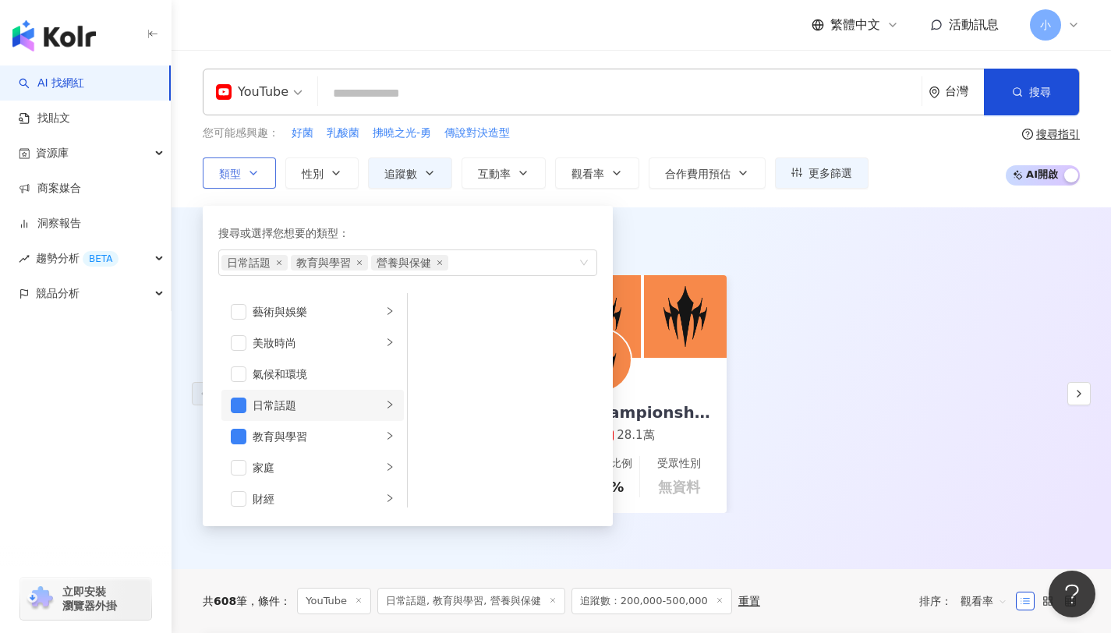
click at [246, 402] on li "日常話題" at bounding box center [312, 405] width 182 height 31
click at [238, 409] on span "button" at bounding box center [239, 406] width 16 height 16
click at [236, 446] on li "教育與學習" at bounding box center [312, 436] width 182 height 31
click at [246, 432] on span "button" at bounding box center [239, 437] width 16 height 16
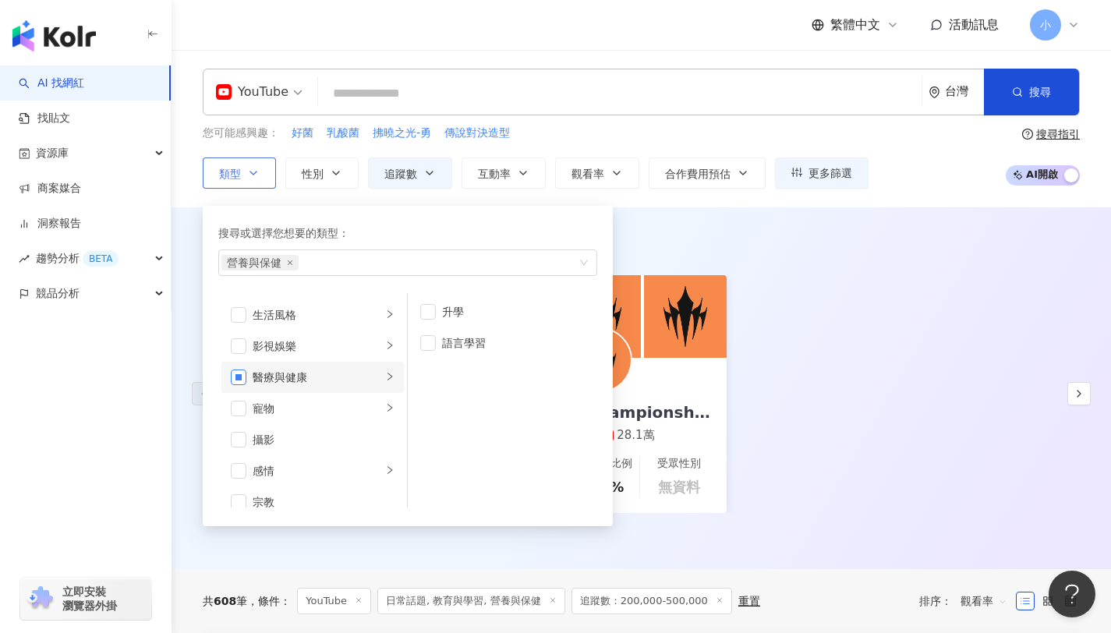
click at [243, 381] on span "button" at bounding box center [239, 378] width 16 height 16
click at [241, 381] on span "button" at bounding box center [239, 378] width 16 height 16
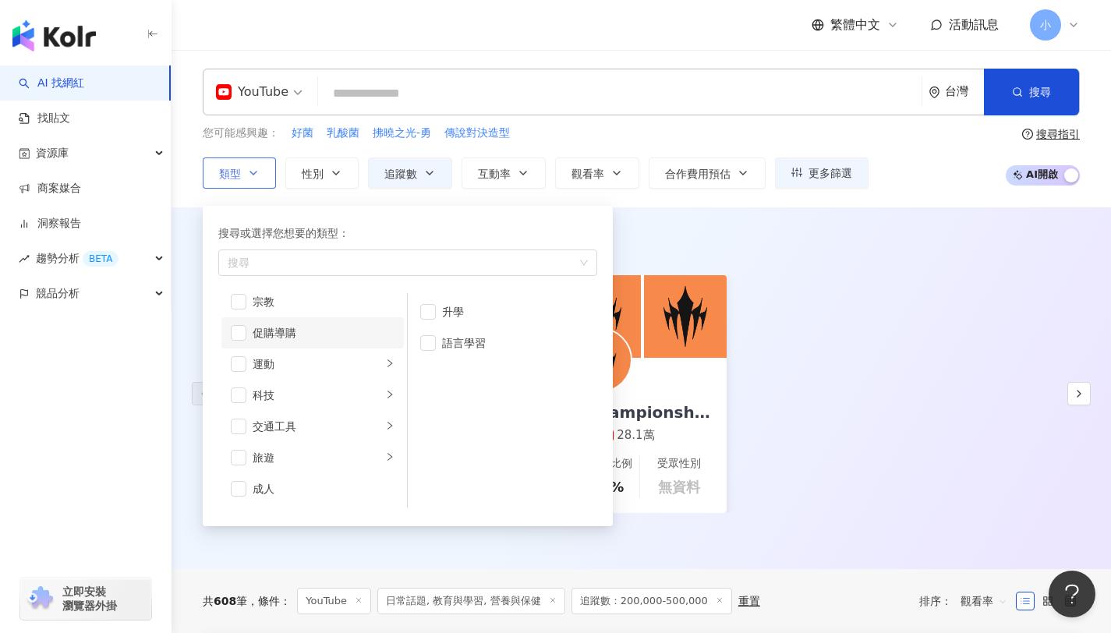
click at [238, 341] on li "促購導購" at bounding box center [312, 332] width 182 height 31
click at [928, 255] on div "AI 推薦 ： 精選優質網紅 下面一位 2.4萬 16.1萬 42萬 互動率 0.54% 商業合作比例 1.21% 受眾性別 男 LoL Pacific Ch…" at bounding box center [642, 391] width 940 height 321
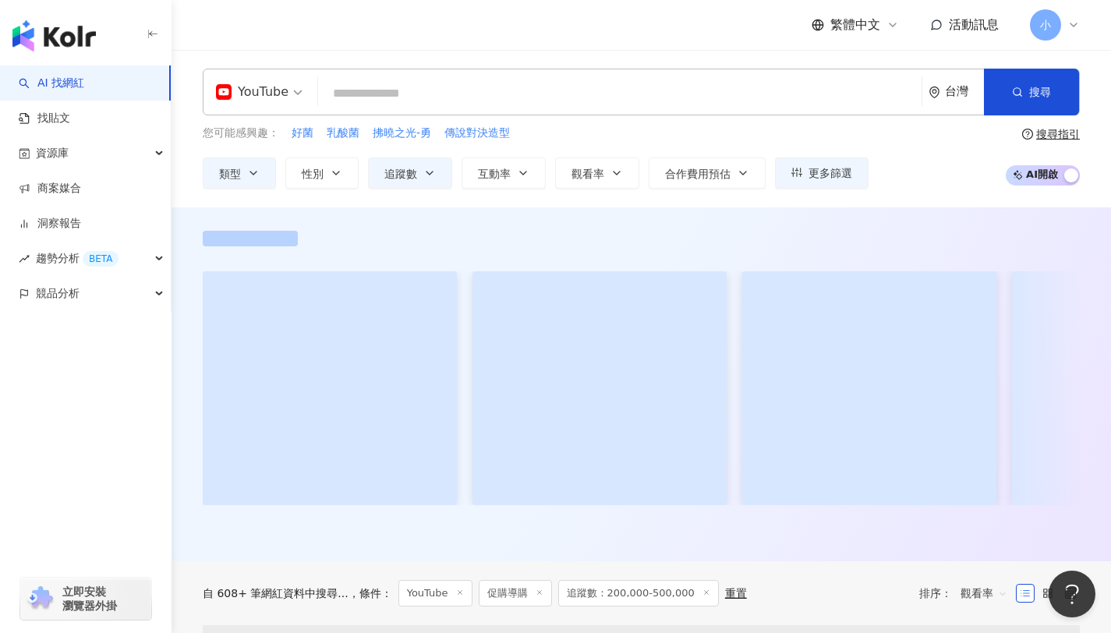
click at [283, 85] on div "YouTube" at bounding box center [252, 92] width 73 height 25
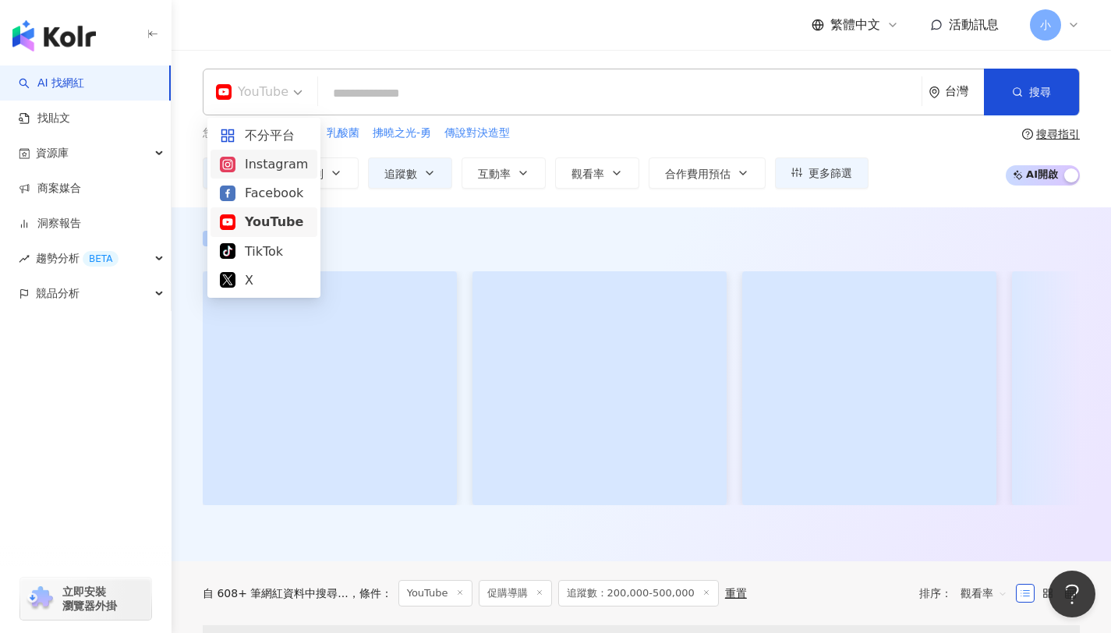
click at [288, 175] on div "Instagram" at bounding box center [264, 164] width 107 height 29
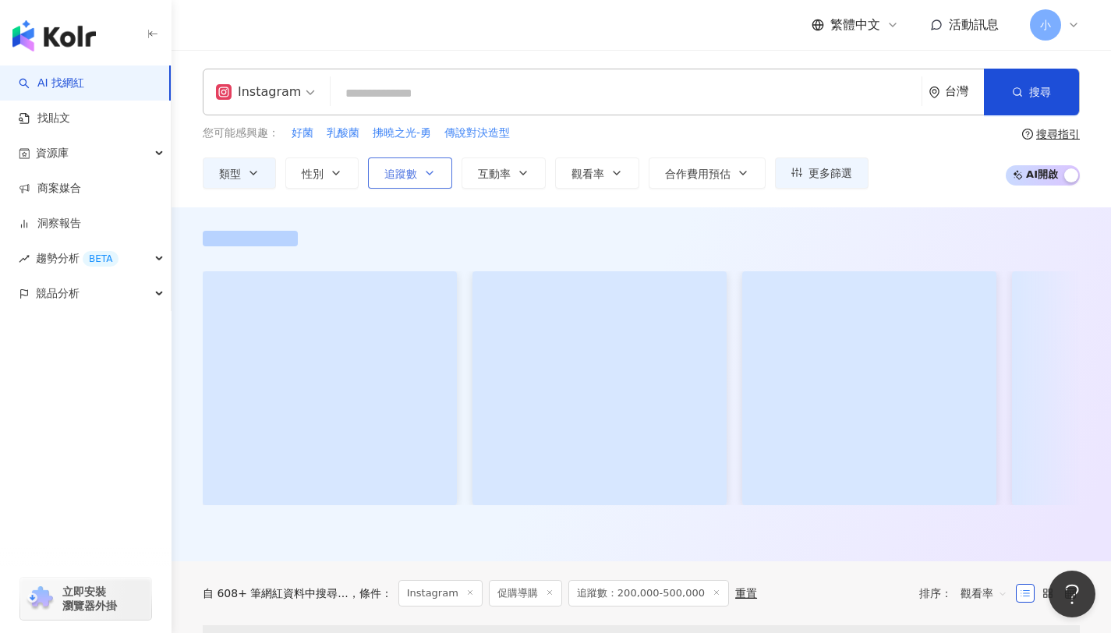
click at [429, 168] on icon "button" at bounding box center [429, 173] width 12 height 12
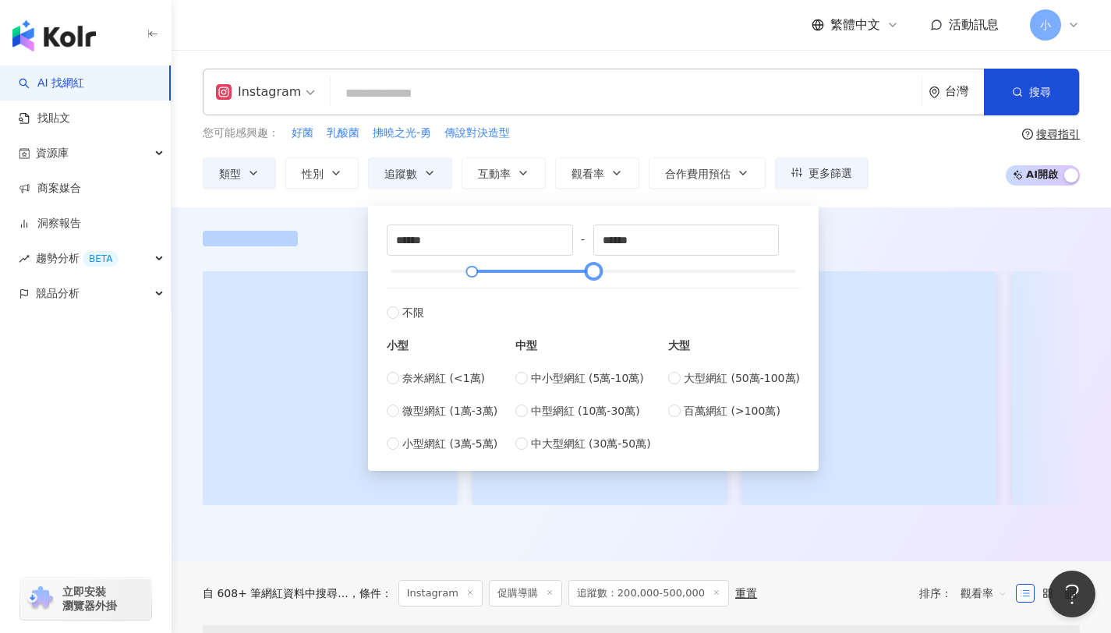
drag, startPoint x: 585, startPoint y: 271, endPoint x: 511, endPoint y: 270, distance: 74.1
click at [569, 271] on div at bounding box center [594, 271] width 405 height 9
drag, startPoint x: 511, startPoint y: 270, endPoint x: 501, endPoint y: 268, distance: 9.5
click at [501, 268] on div at bounding box center [594, 271] width 405 height 9
type input "******"
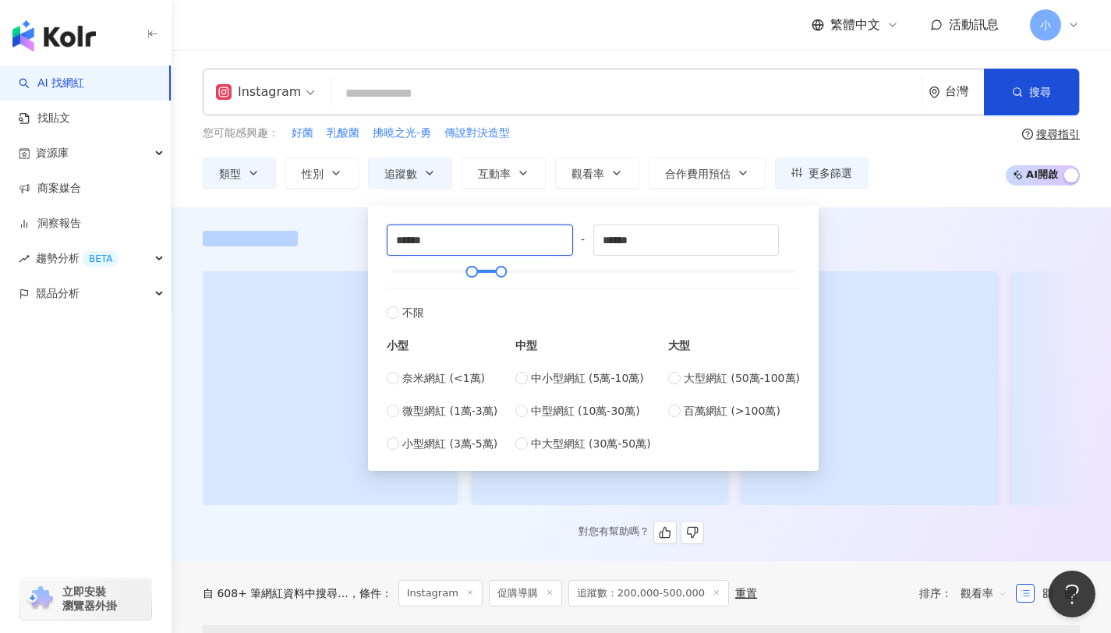
drag, startPoint x: 437, startPoint y: 240, endPoint x: 349, endPoint y: 244, distance: 87.4
type input "*"
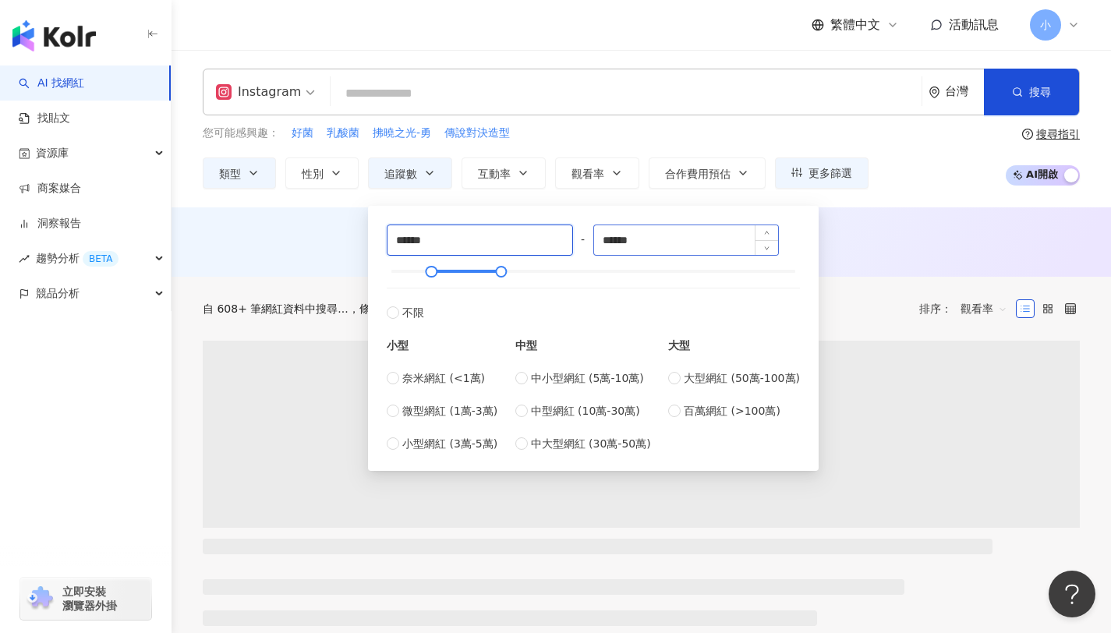
type input "******"
click at [625, 229] on input "******" at bounding box center [686, 240] width 185 height 30
drag, startPoint x: 658, startPoint y: 239, endPoint x: 579, endPoint y: 238, distance: 78.8
click at [583, 238] on div "****** - ****** 不限 小型 奈米網紅 (<1萬) 微型網紅 (1萬-3萬) 小型網紅 (3萬-5萬) 中型 中小型網紅 (5萬-10萬) 中型…" at bounding box center [593, 339] width 413 height 228
type input "*"
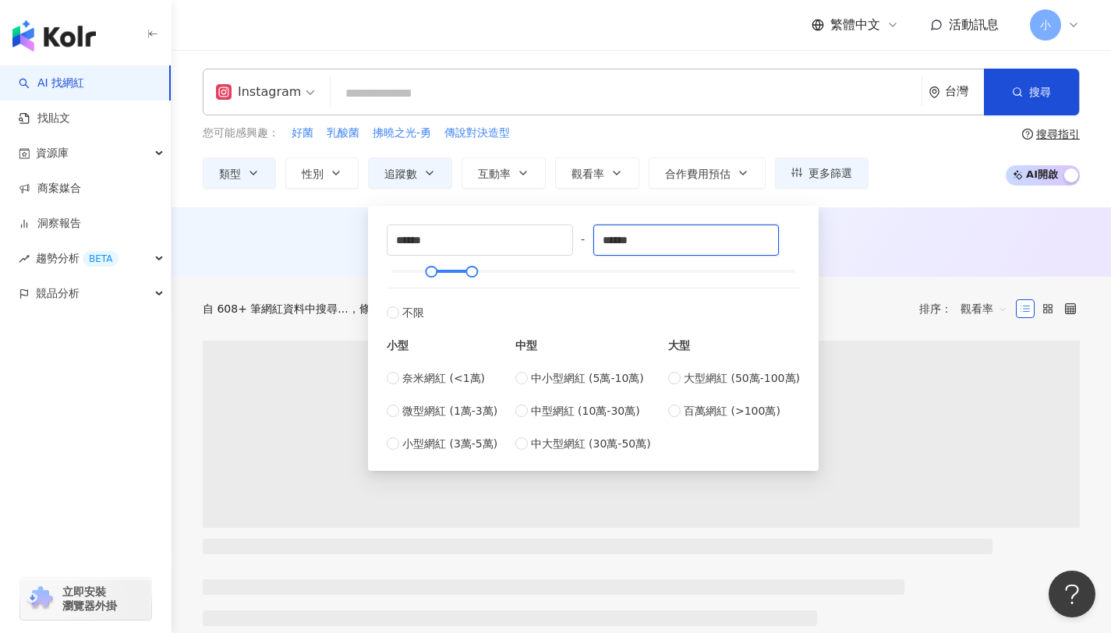
type input "******"
click at [884, 243] on div "AI 推薦 ： 無結果，請嘗試搜尋其他語言關鍵字或條件" at bounding box center [641, 240] width 877 height 19
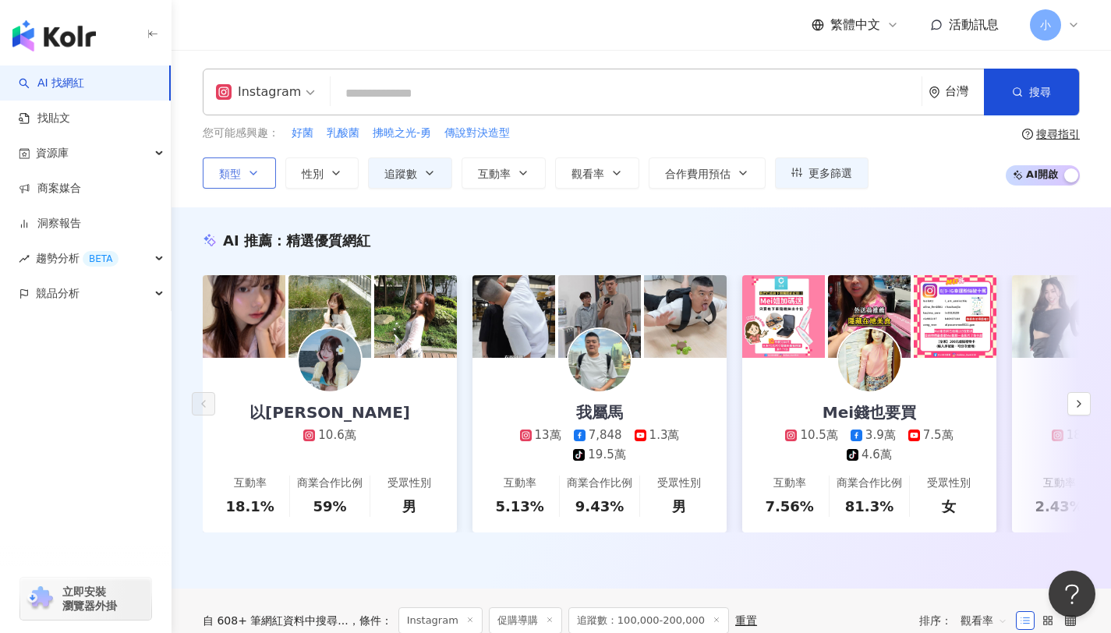
click at [246, 182] on button "類型" at bounding box center [239, 173] width 73 height 31
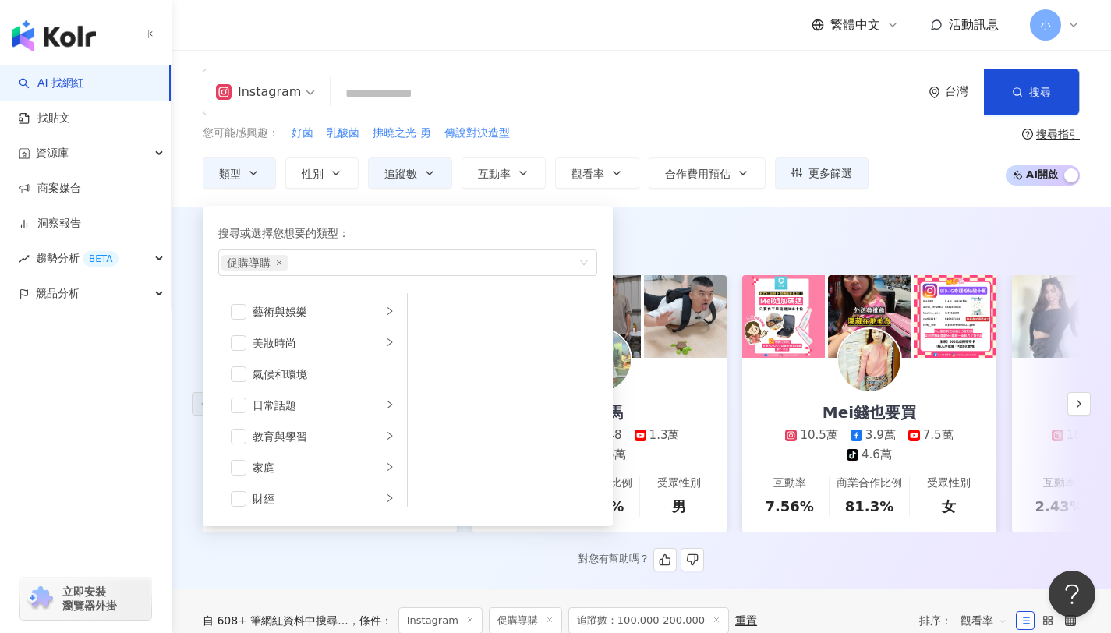
click at [730, 246] on div "AI 推薦 ： 精選優質網紅" at bounding box center [641, 240] width 877 height 19
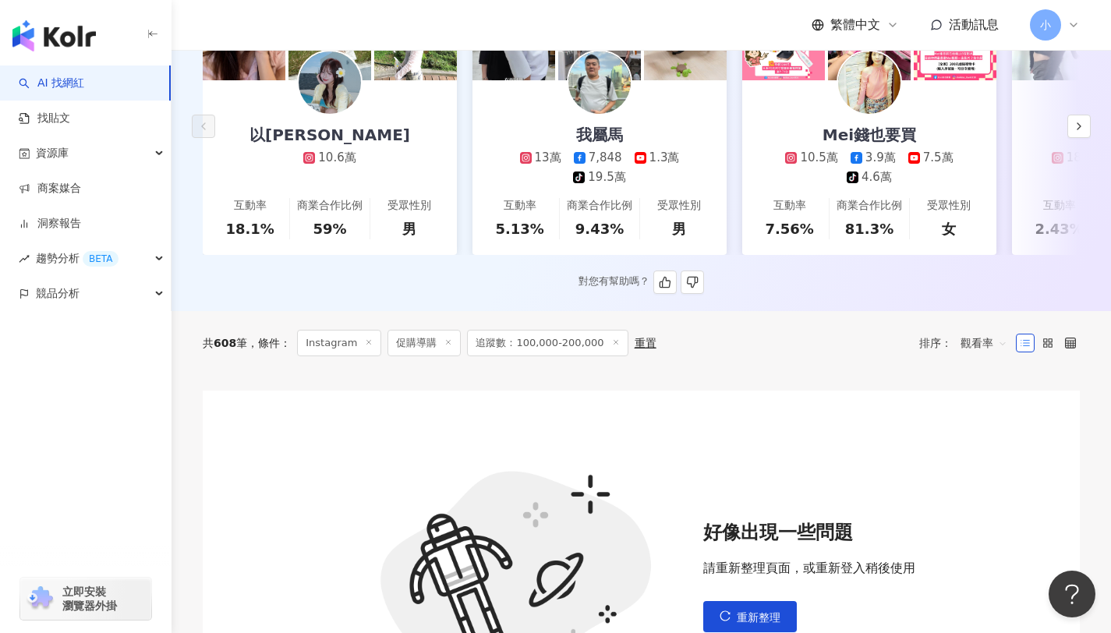
scroll to position [528, 0]
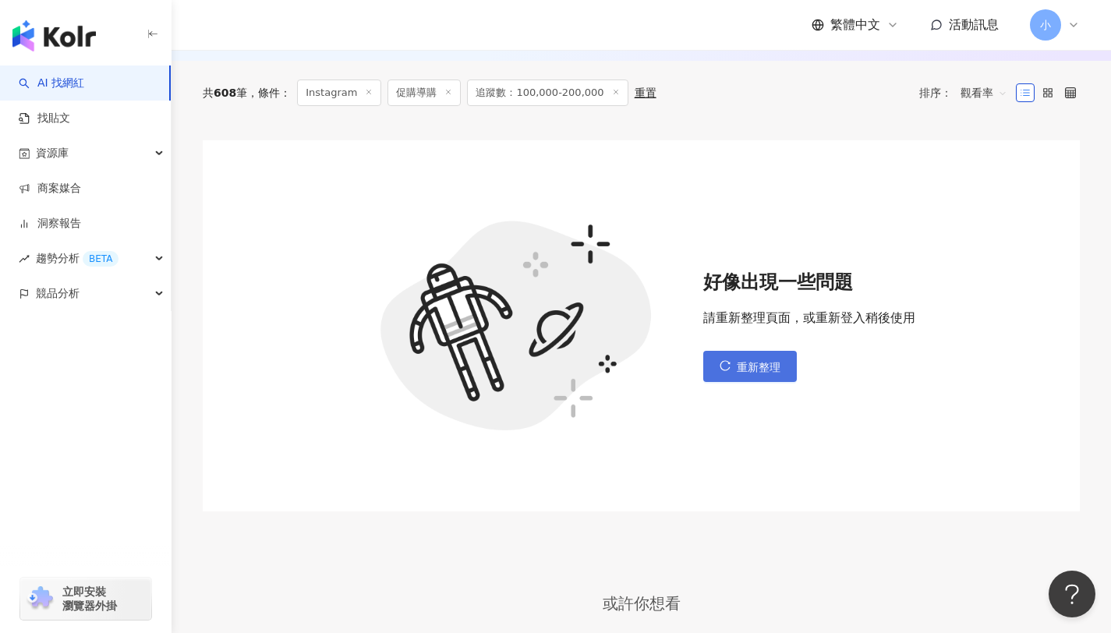
click at [751, 366] on button "重新整理" at bounding box center [750, 366] width 94 height 31
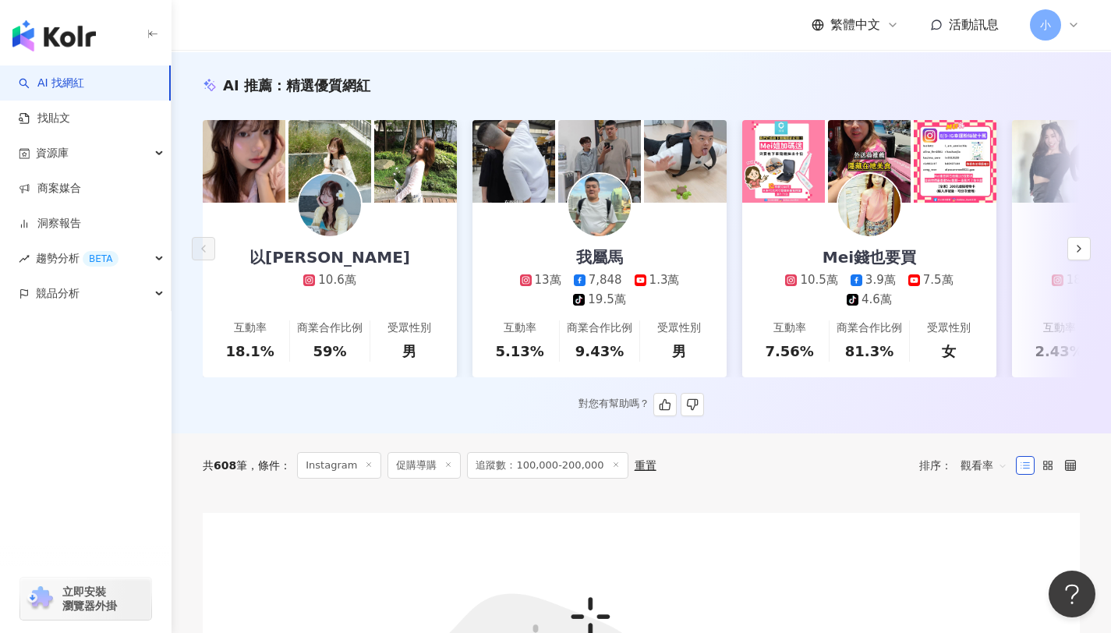
scroll to position [136, 0]
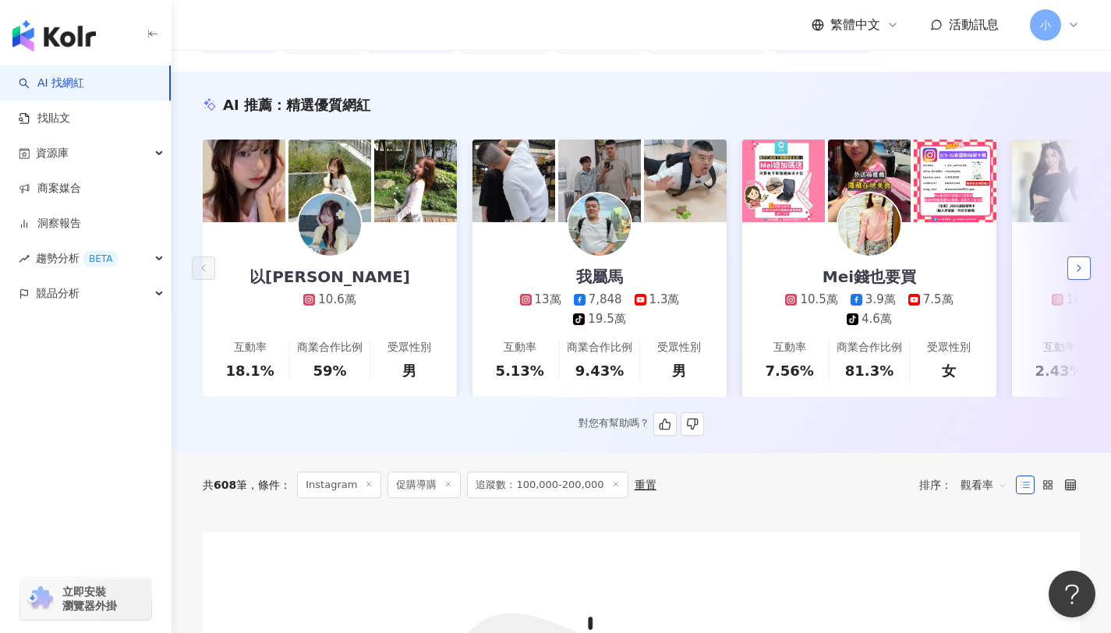
click at [1072, 275] on button "button" at bounding box center [1079, 268] width 23 height 23
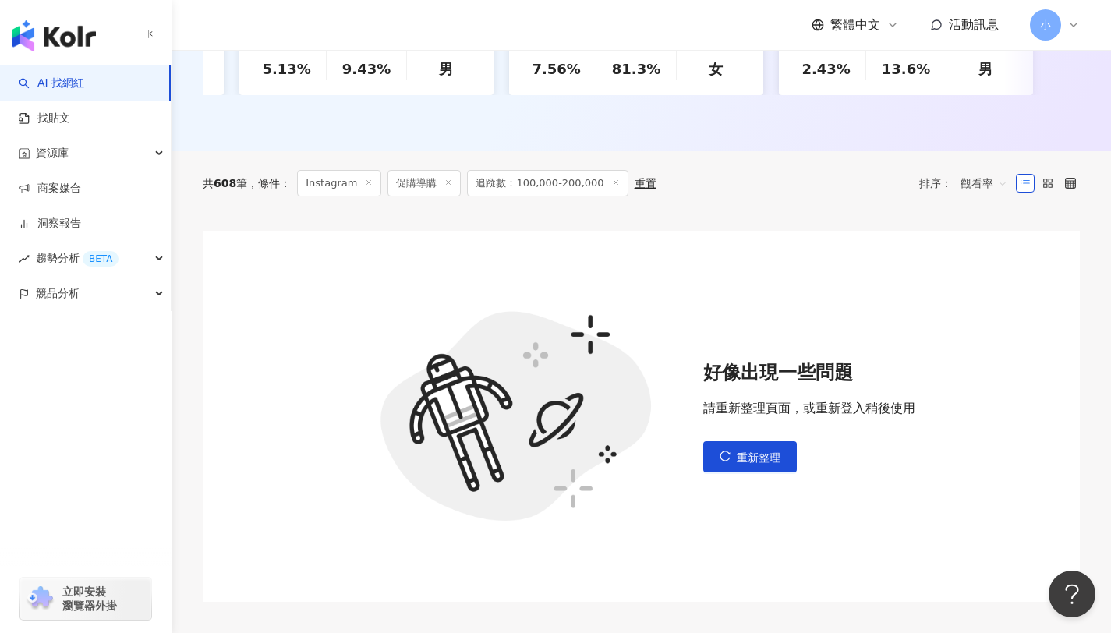
scroll to position [457, 0]
